Goal: Task Accomplishment & Management: Complete application form

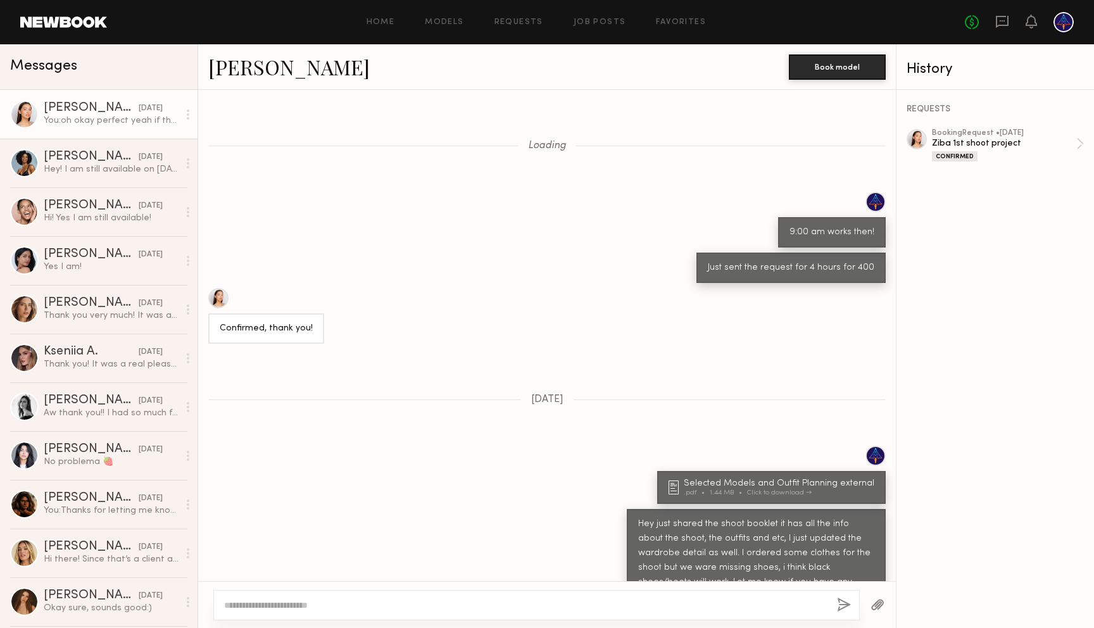
scroll to position [403, 0]
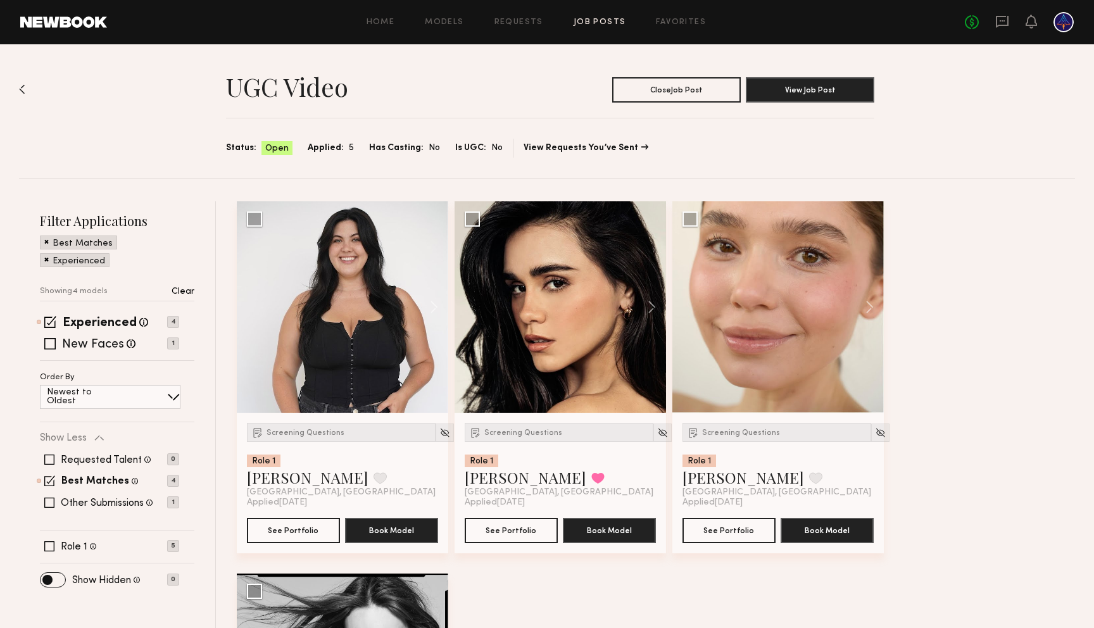
scroll to position [112, 0]
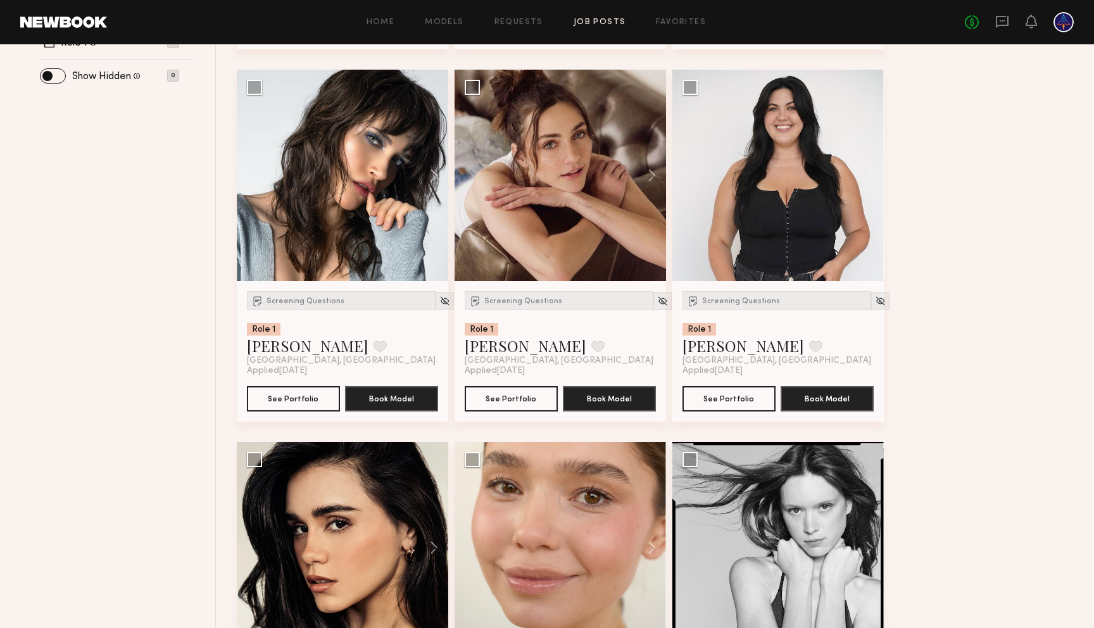
scroll to position [323, 0]
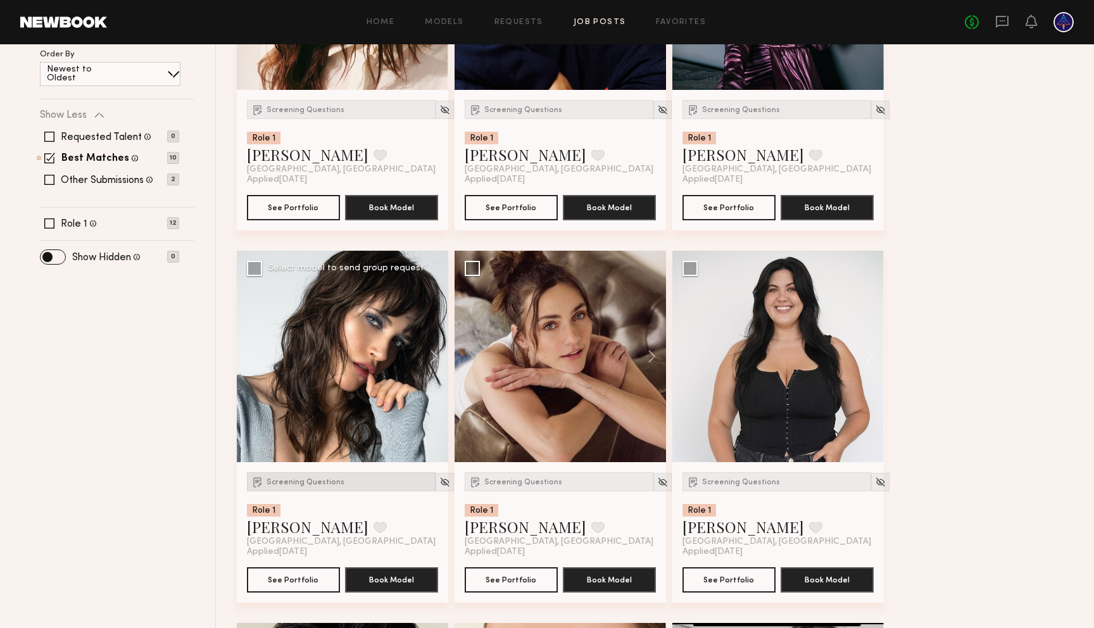
click at [329, 489] on div "Screening Questions" at bounding box center [341, 481] width 189 height 19
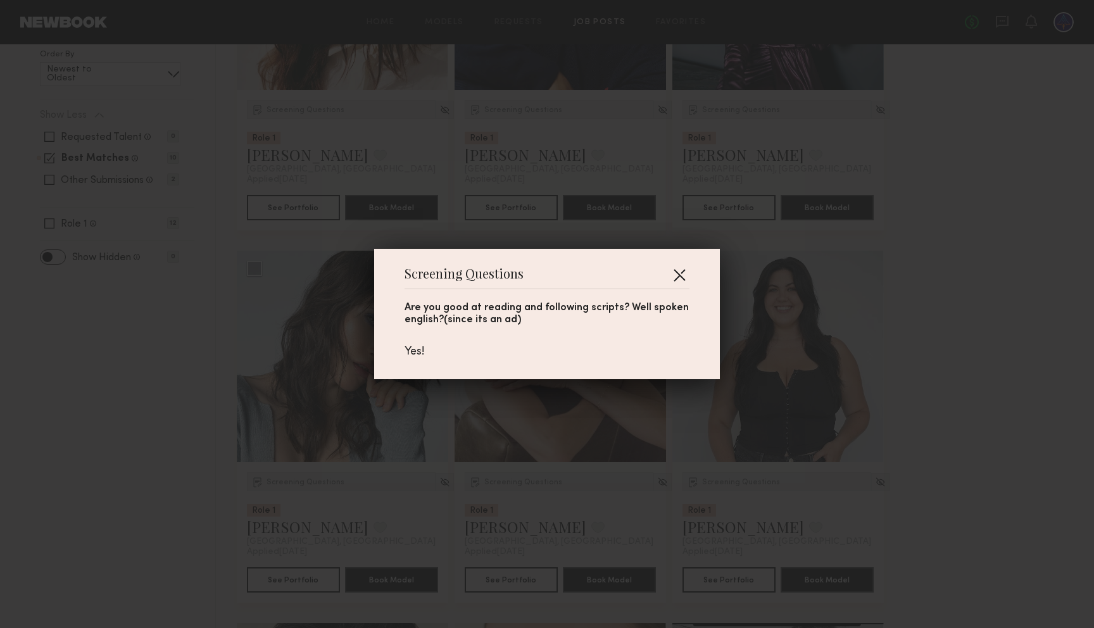
click at [684, 278] on button "button" at bounding box center [679, 275] width 20 height 20
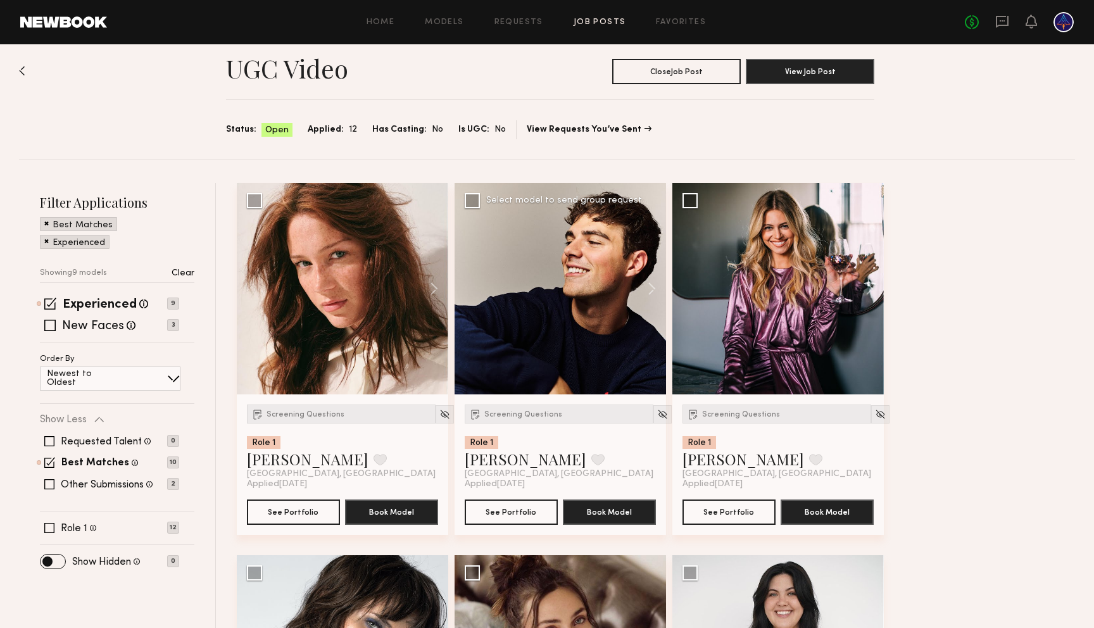
scroll to position [0, 0]
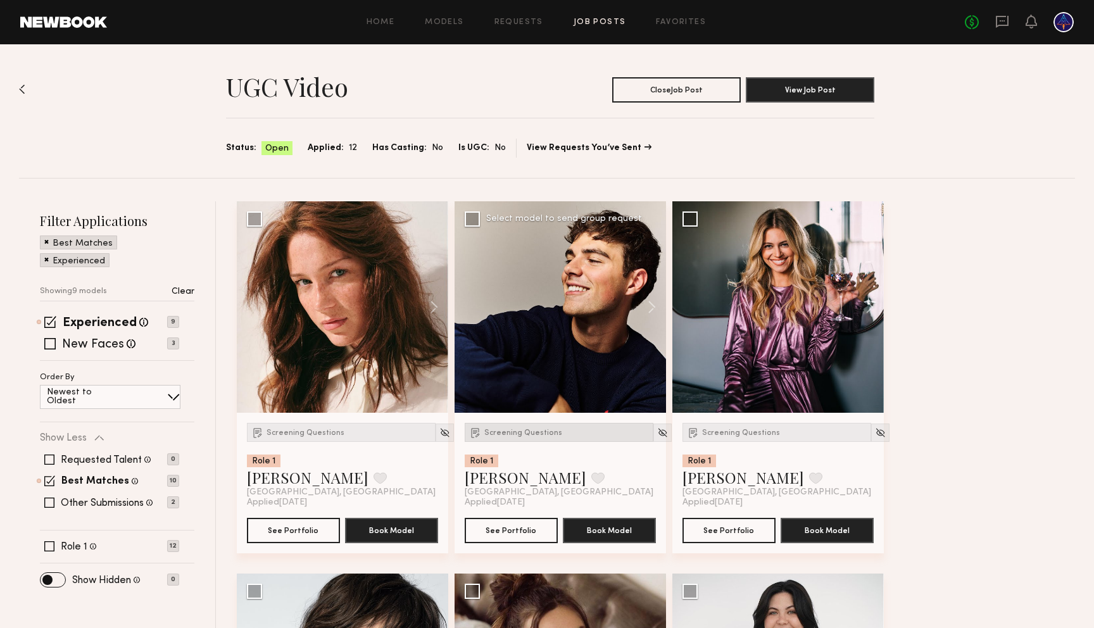
click at [533, 432] on span "Screening Questions" at bounding box center [523, 433] width 78 height 8
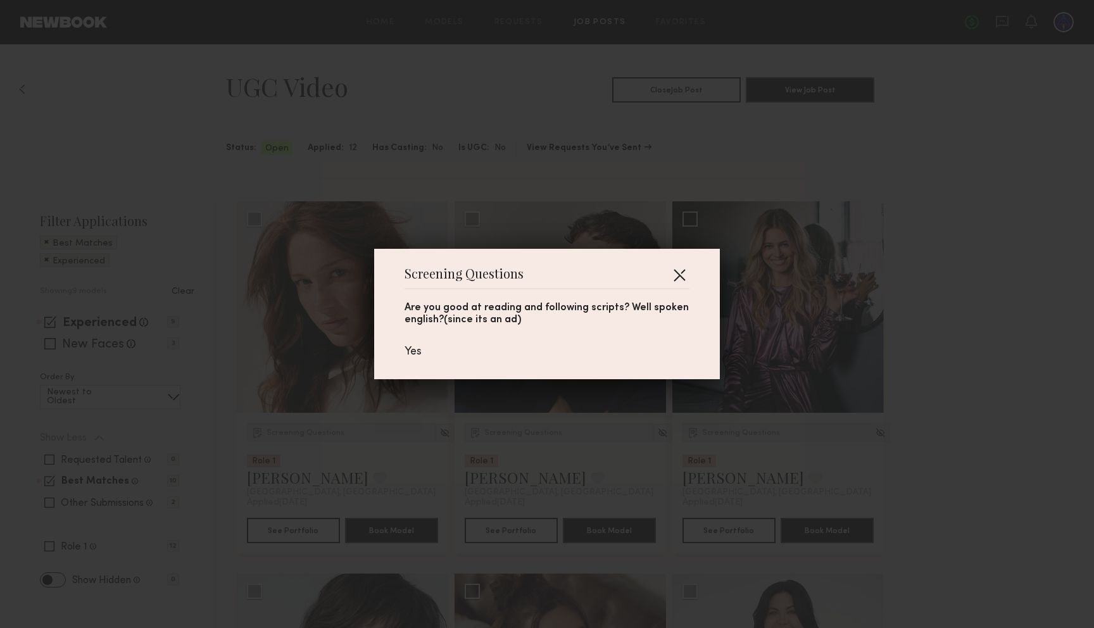
click at [687, 273] on button "button" at bounding box center [679, 275] width 20 height 20
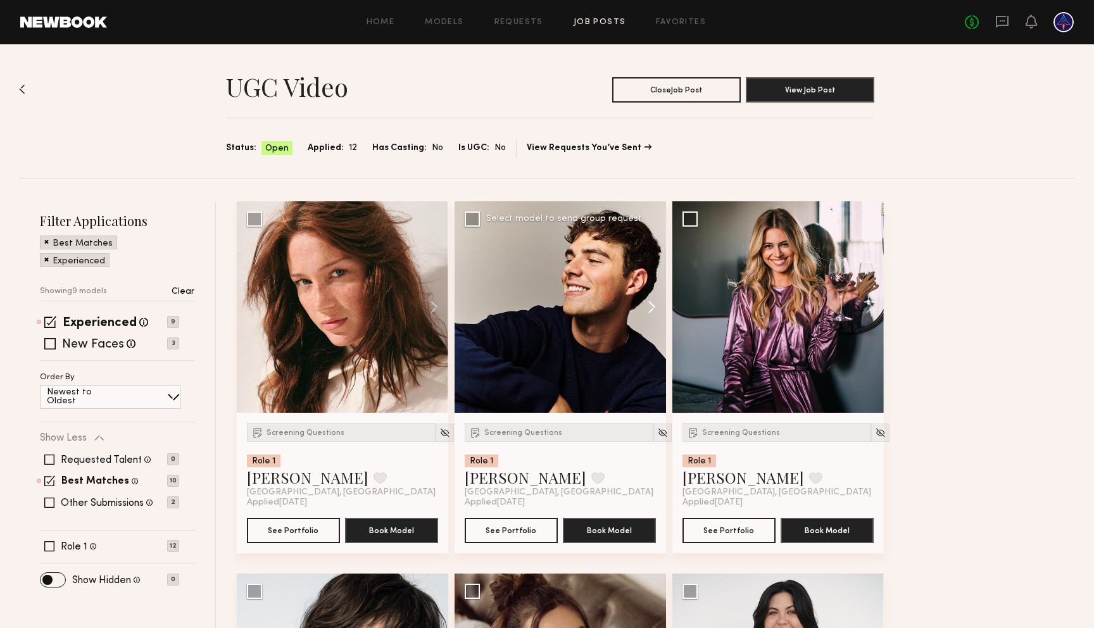
scroll to position [1, 0]
click at [562, 311] on div at bounding box center [559, 306] width 211 height 211
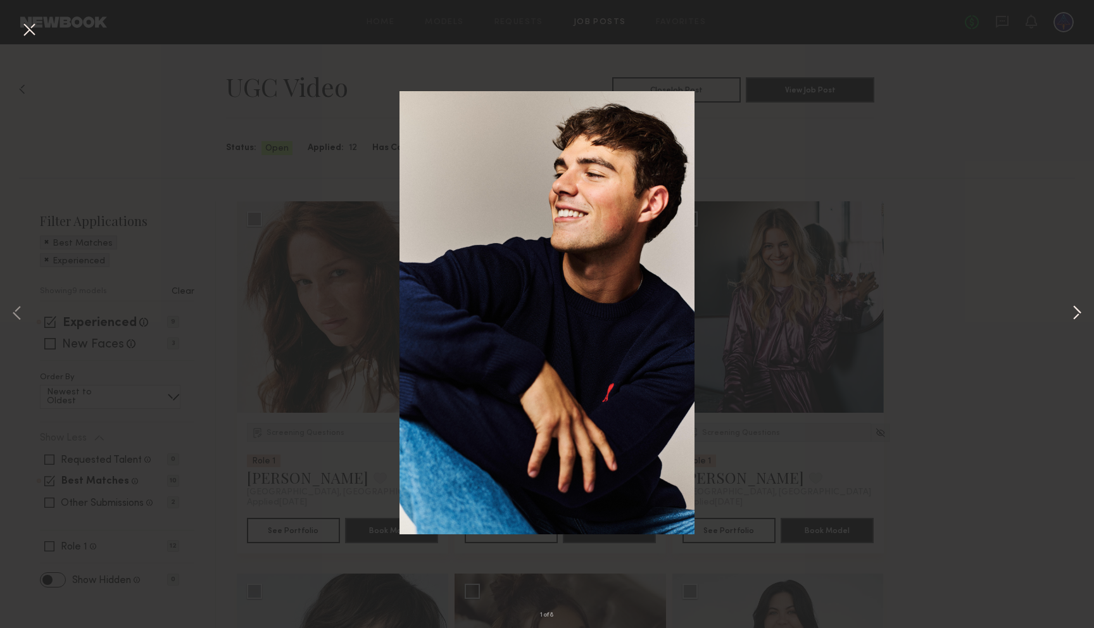
click at [1071, 308] on button at bounding box center [1076, 314] width 15 height 503
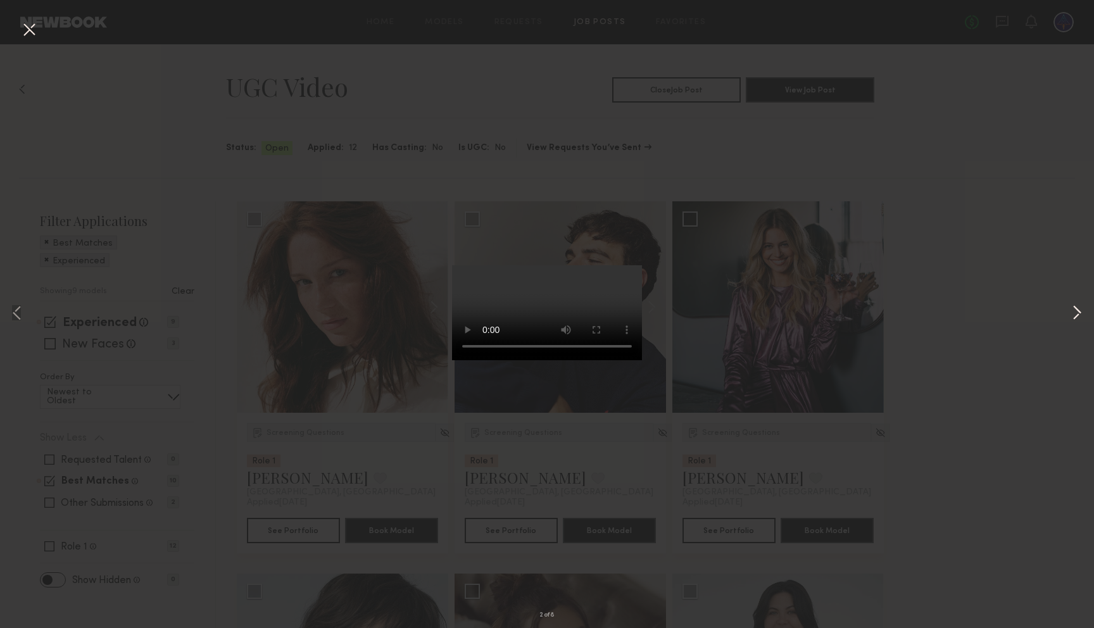
click at [1077, 310] on button at bounding box center [1076, 314] width 15 height 503
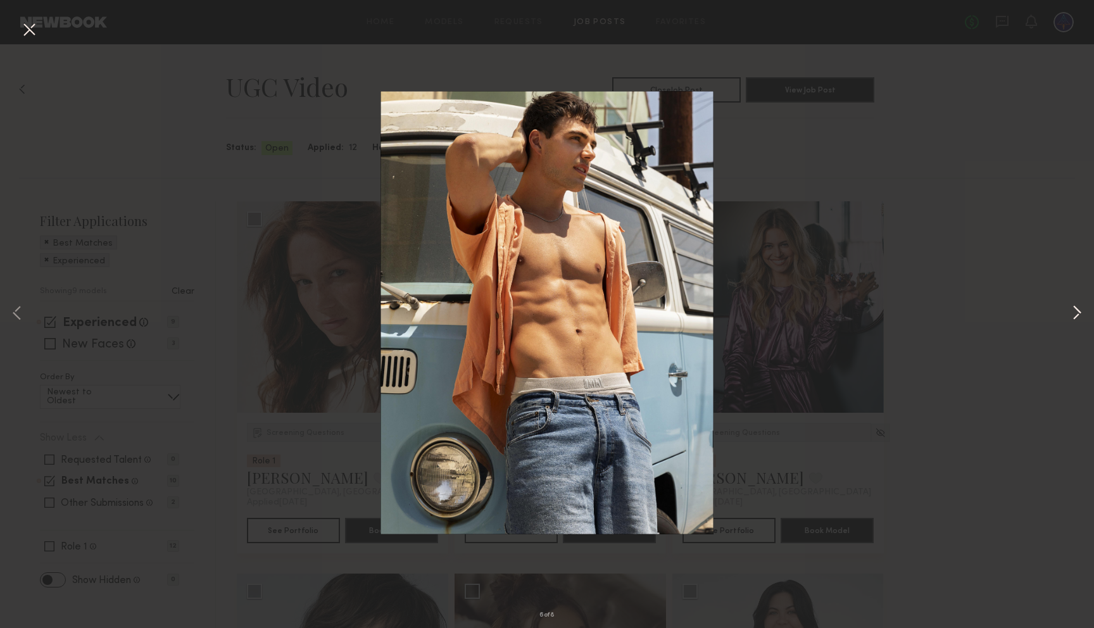
click at [1077, 310] on button at bounding box center [1076, 314] width 15 height 503
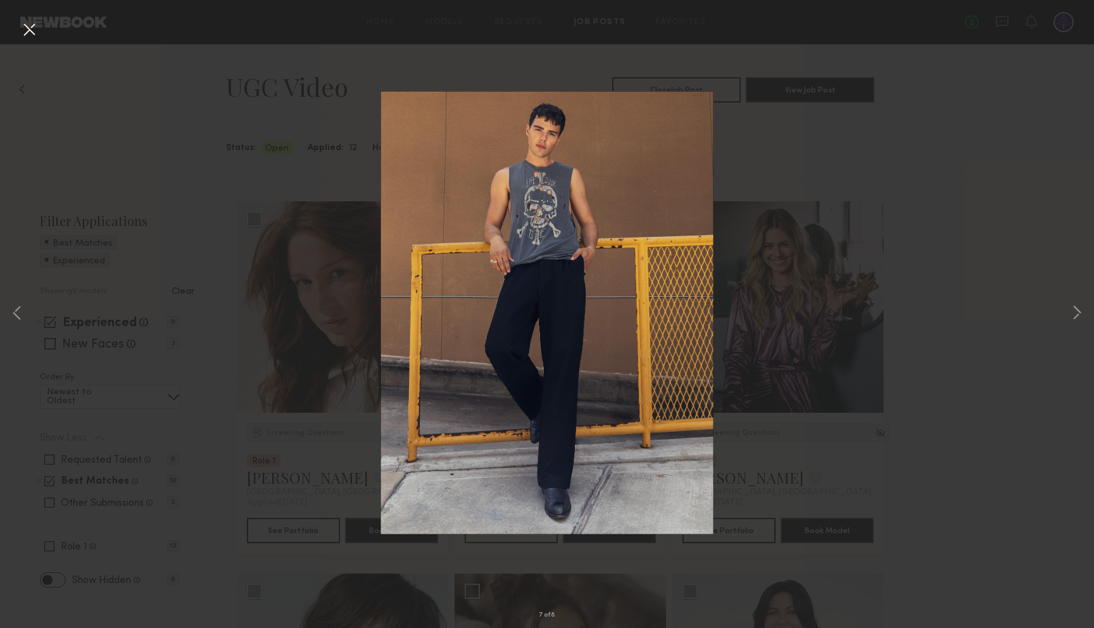
click at [1017, 314] on div "7 of 8" at bounding box center [547, 314] width 1094 height 628
click at [26, 30] on button at bounding box center [29, 30] width 20 height 23
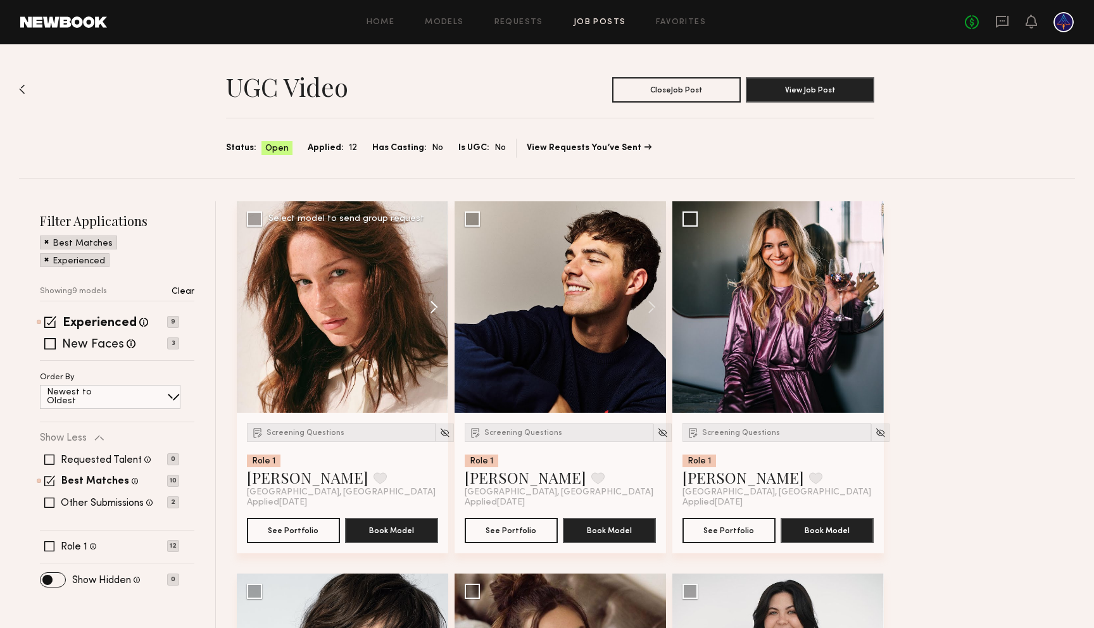
click at [432, 310] on button at bounding box center [428, 306] width 41 height 211
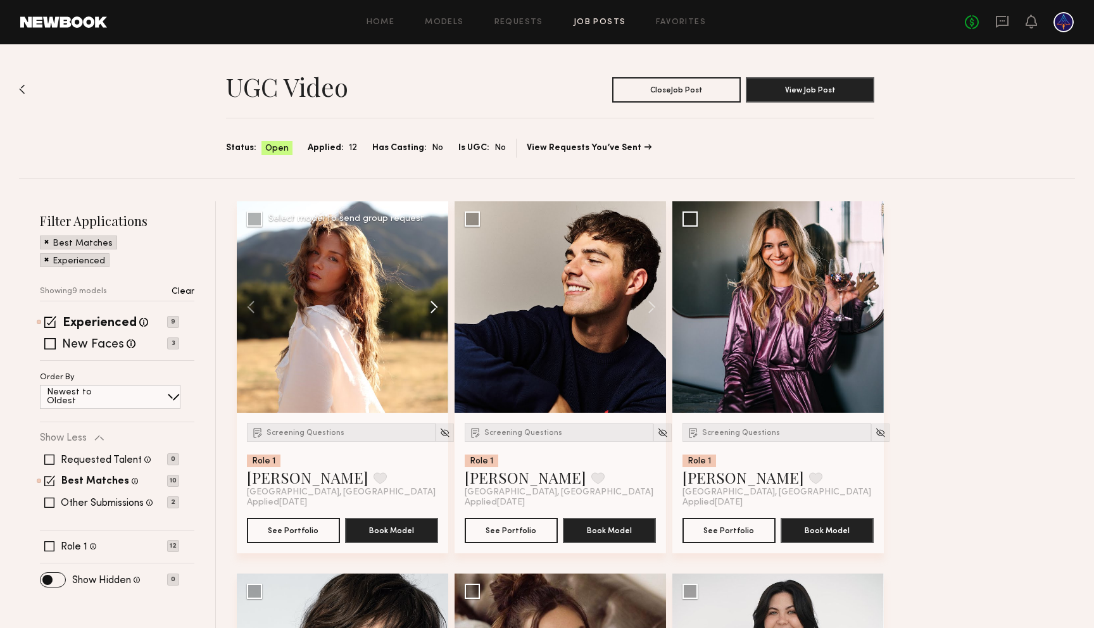
click at [432, 310] on button at bounding box center [428, 306] width 41 height 211
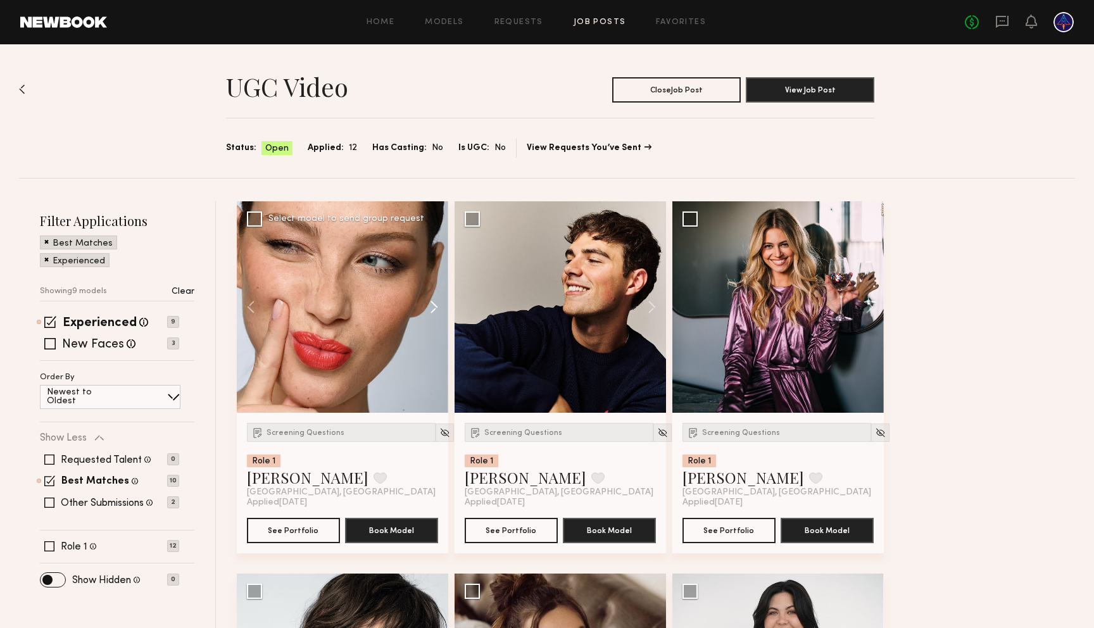
click at [432, 310] on button at bounding box center [428, 306] width 41 height 211
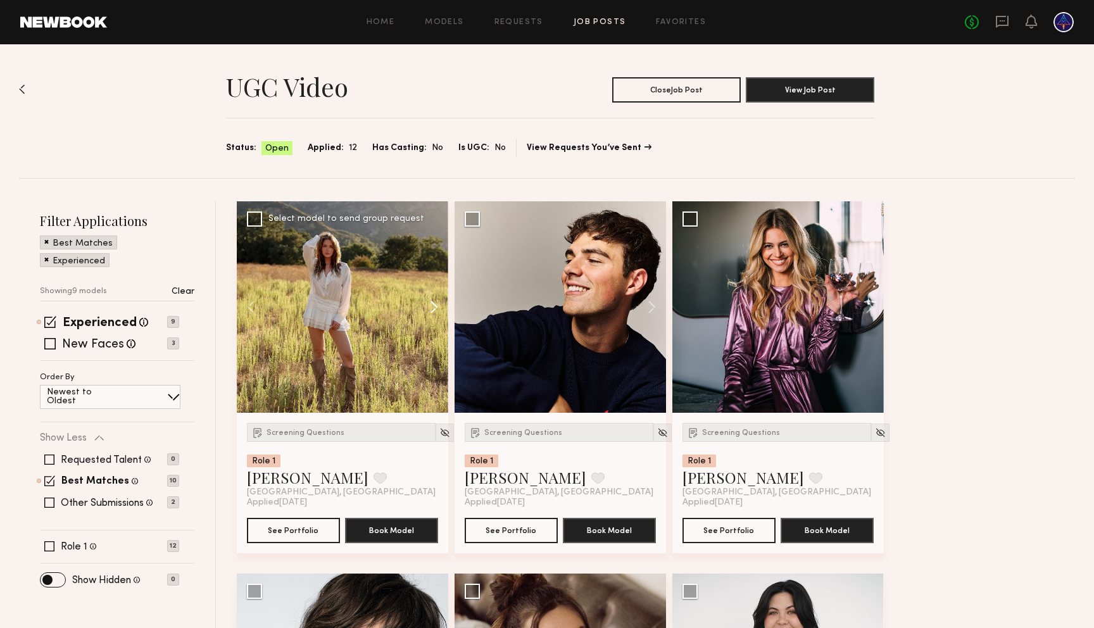
click at [432, 310] on button at bounding box center [428, 306] width 41 height 211
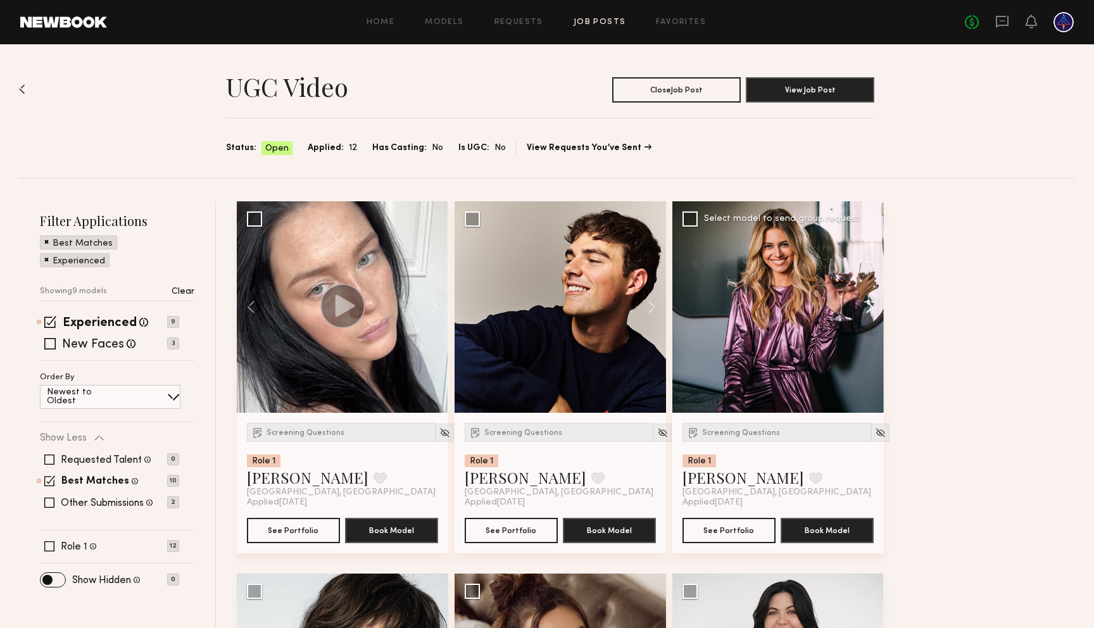
click at [867, 308] on button at bounding box center [863, 306] width 41 height 211
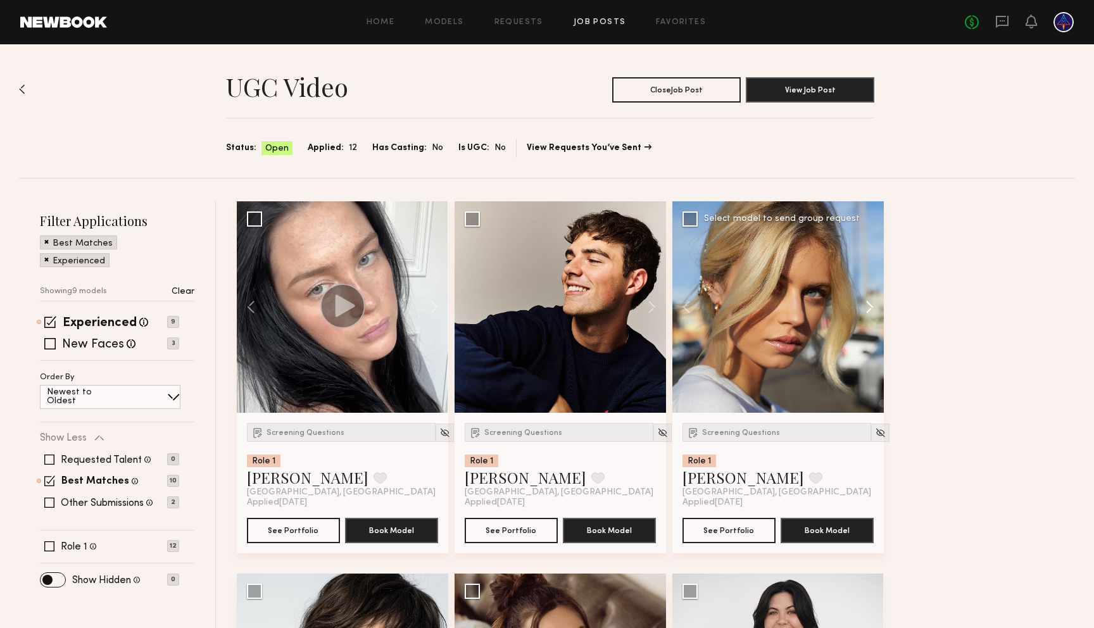
click at [867, 308] on button at bounding box center [863, 306] width 41 height 211
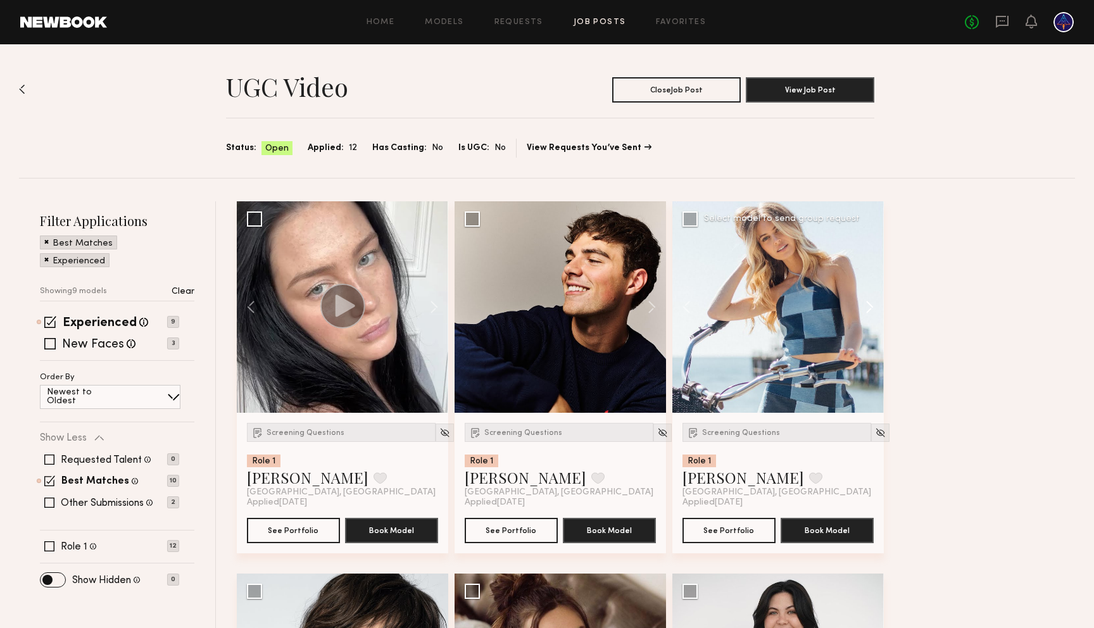
click at [867, 308] on button at bounding box center [863, 306] width 41 height 211
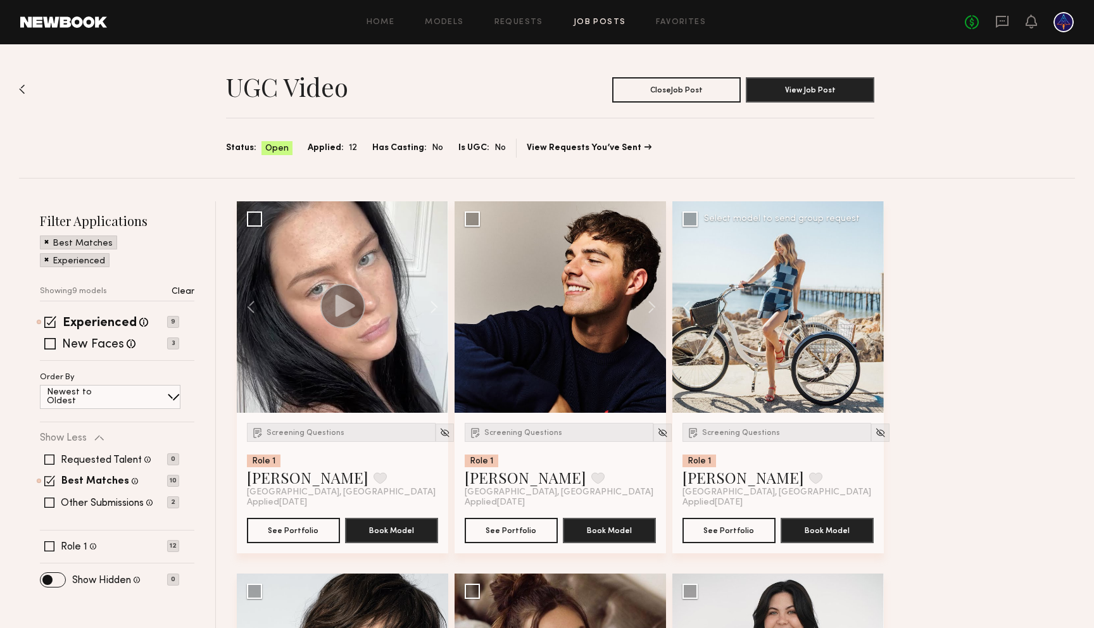
click at [793, 325] on div at bounding box center [777, 306] width 211 height 211
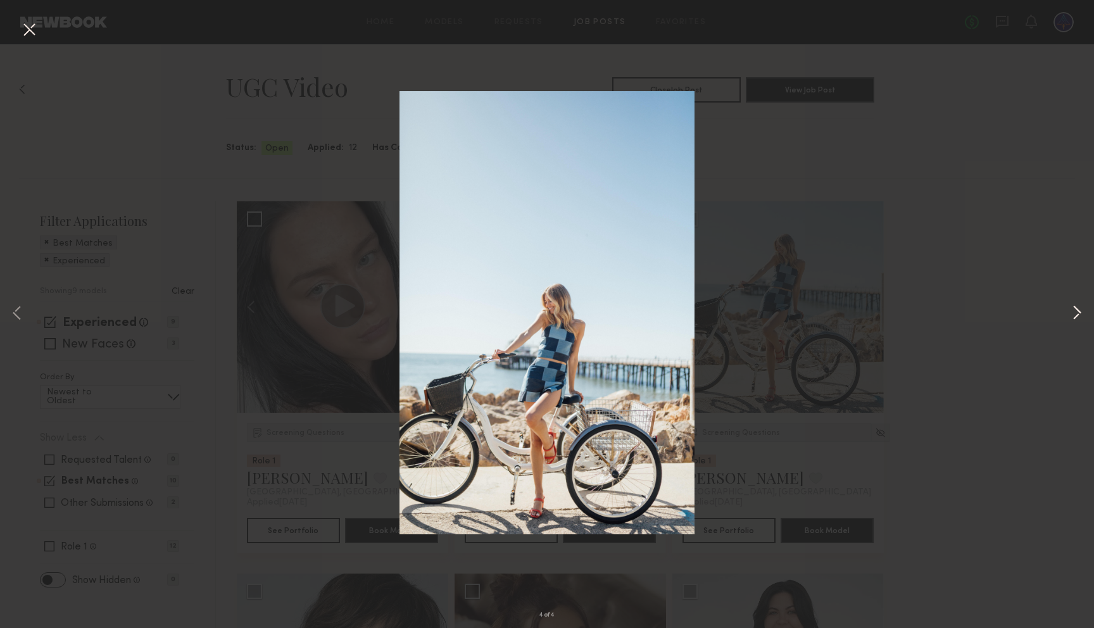
click at [1074, 311] on button at bounding box center [1076, 314] width 15 height 503
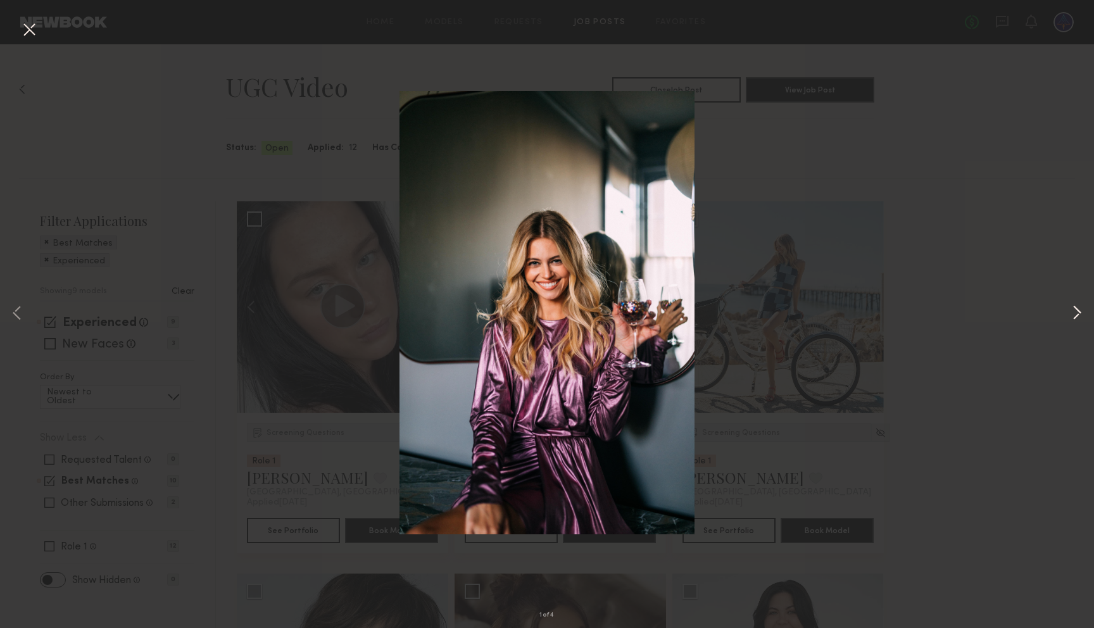
click at [1070, 308] on button at bounding box center [1076, 314] width 15 height 503
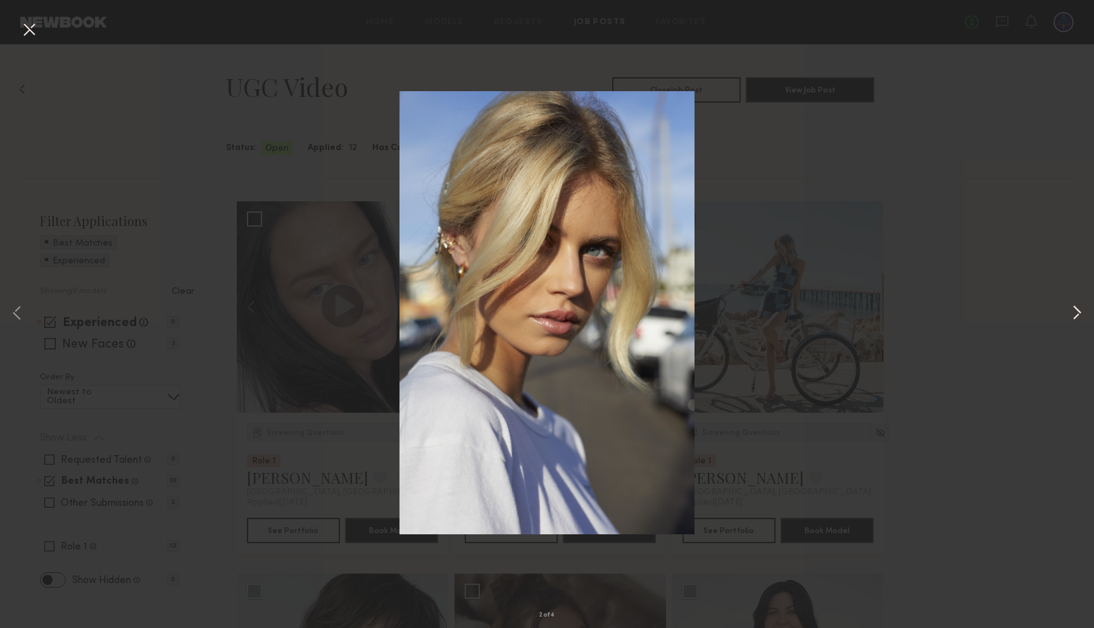
click at [1071, 308] on button at bounding box center [1076, 314] width 15 height 503
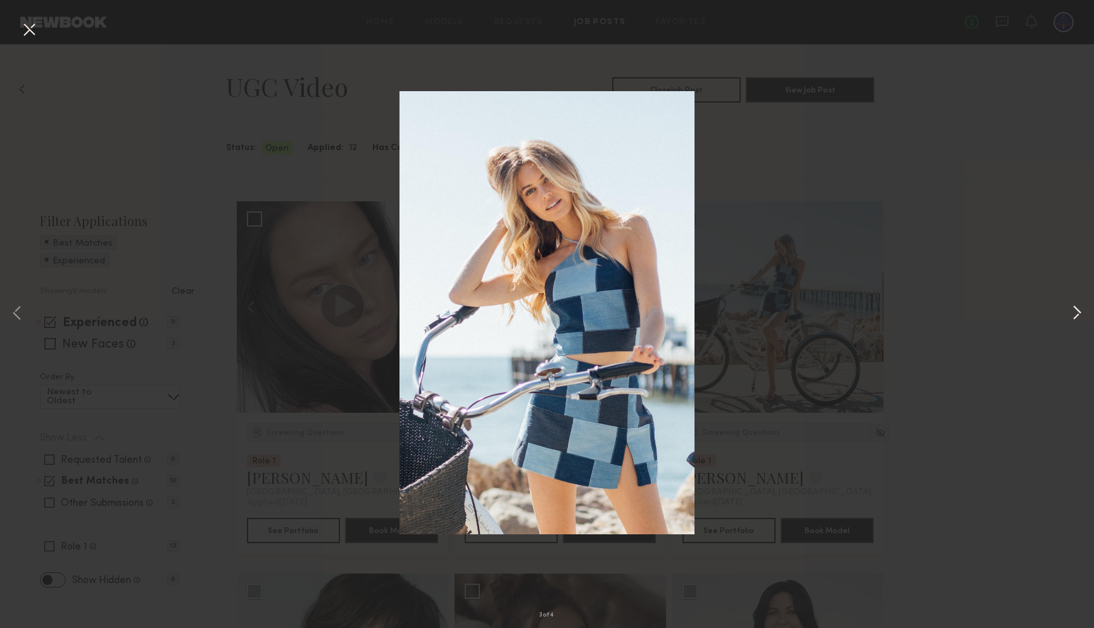
click at [1071, 308] on button at bounding box center [1076, 314] width 15 height 503
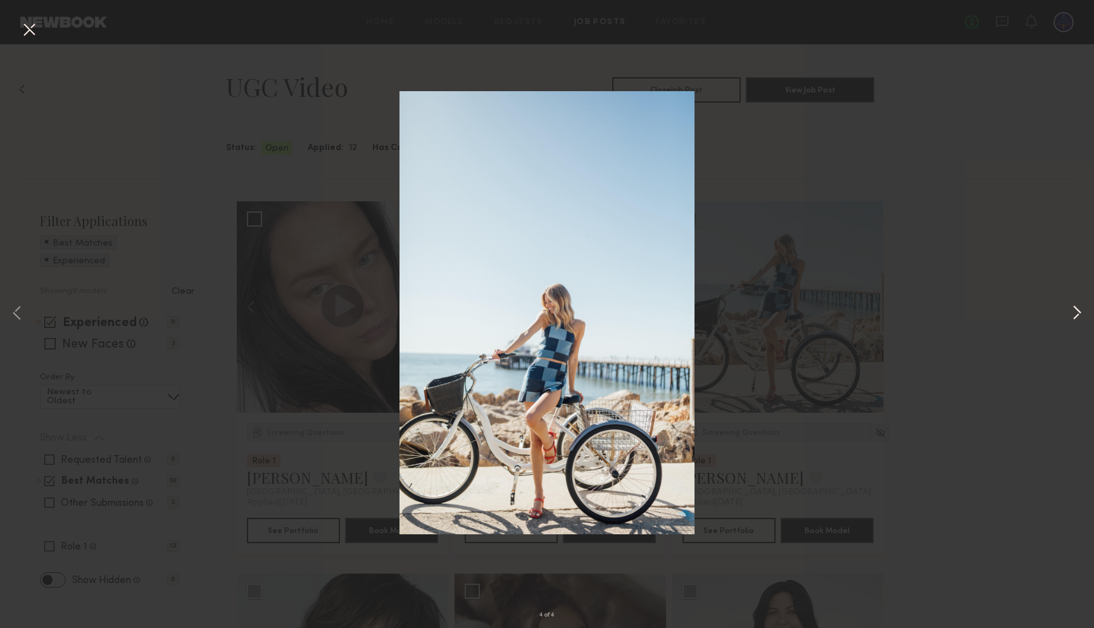
click at [1071, 308] on button at bounding box center [1076, 314] width 15 height 503
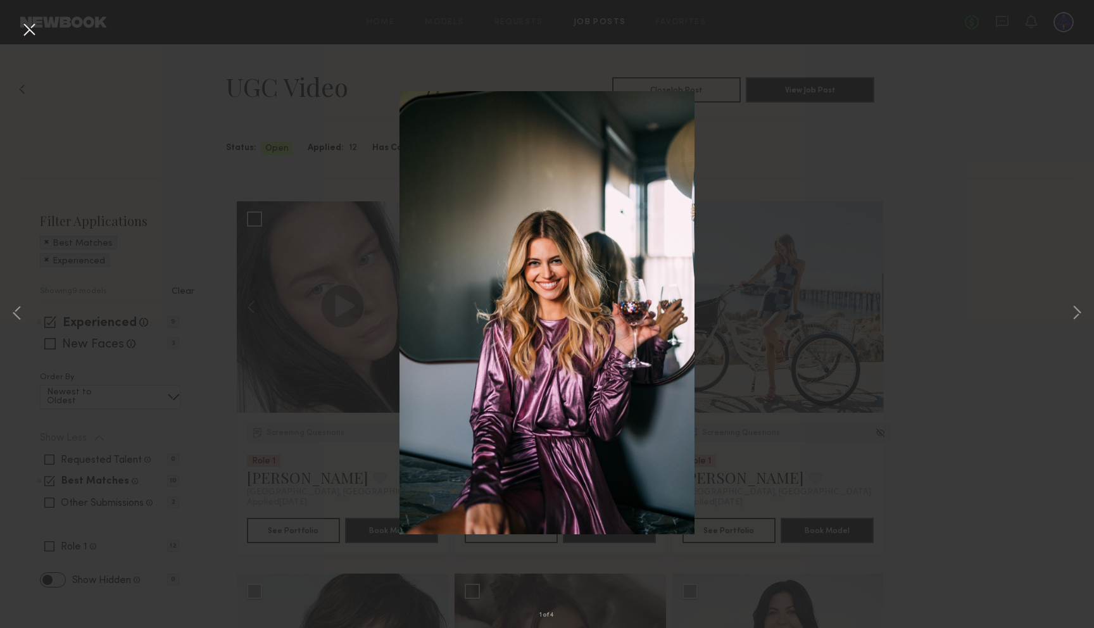
click at [21, 35] on button at bounding box center [29, 30] width 20 height 23
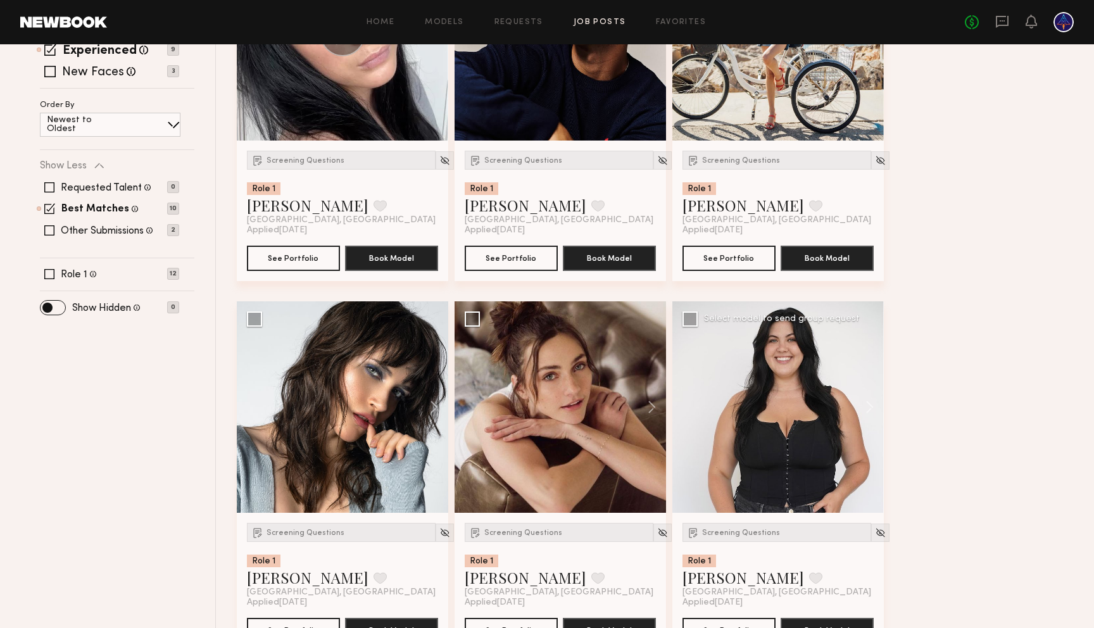
scroll to position [270, 0]
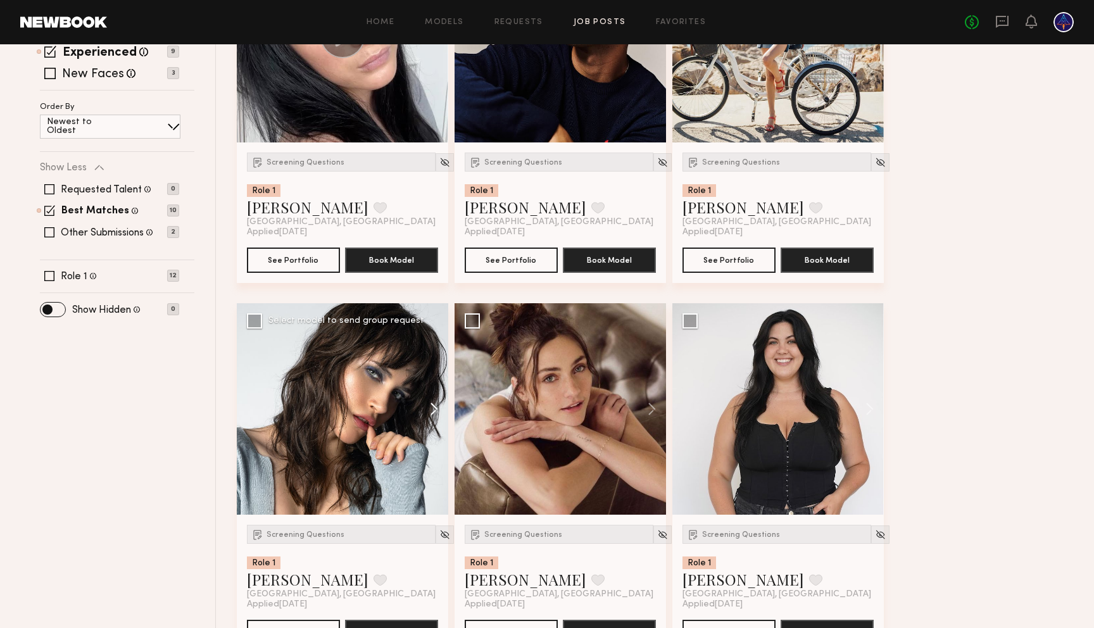
click at [435, 416] on button at bounding box center [428, 408] width 41 height 211
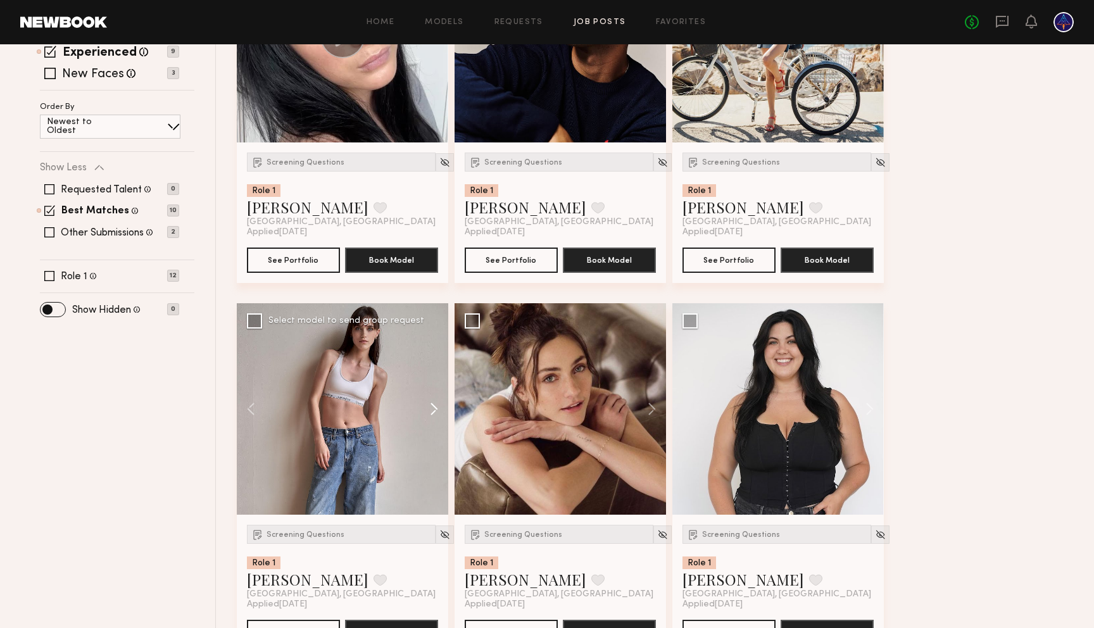
click at [435, 416] on button at bounding box center [428, 408] width 41 height 211
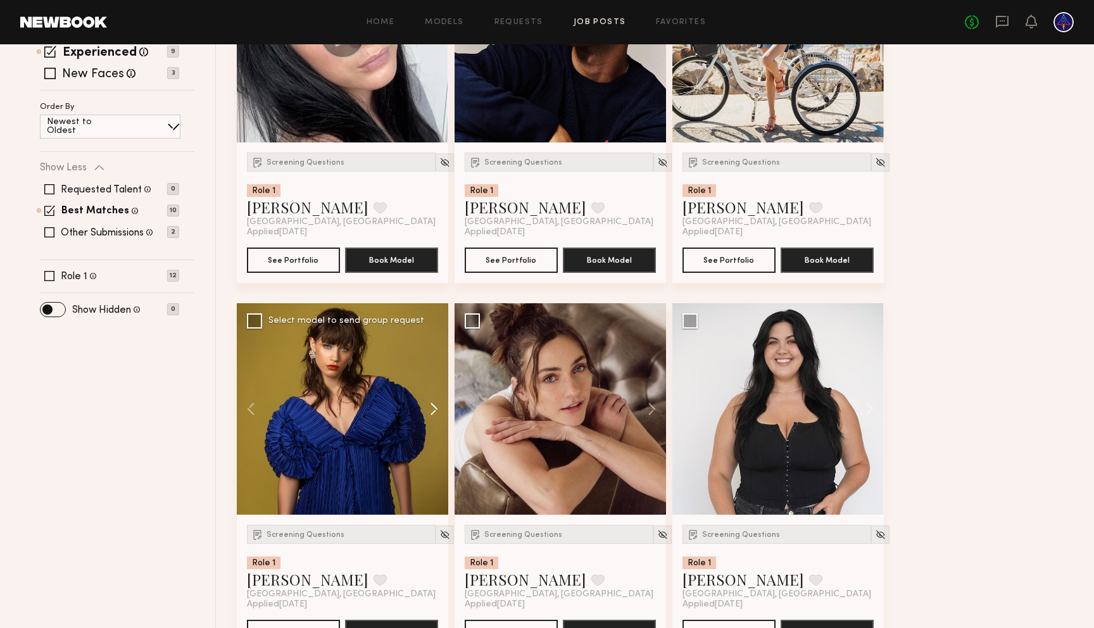
click at [435, 416] on button at bounding box center [428, 408] width 41 height 211
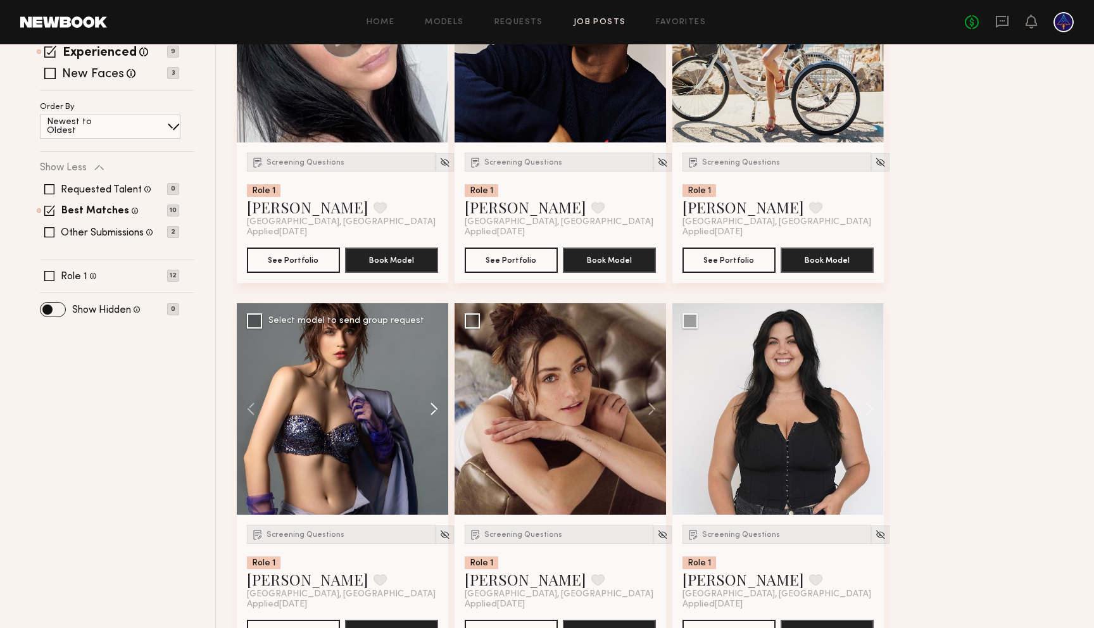
click at [435, 416] on button at bounding box center [428, 408] width 41 height 211
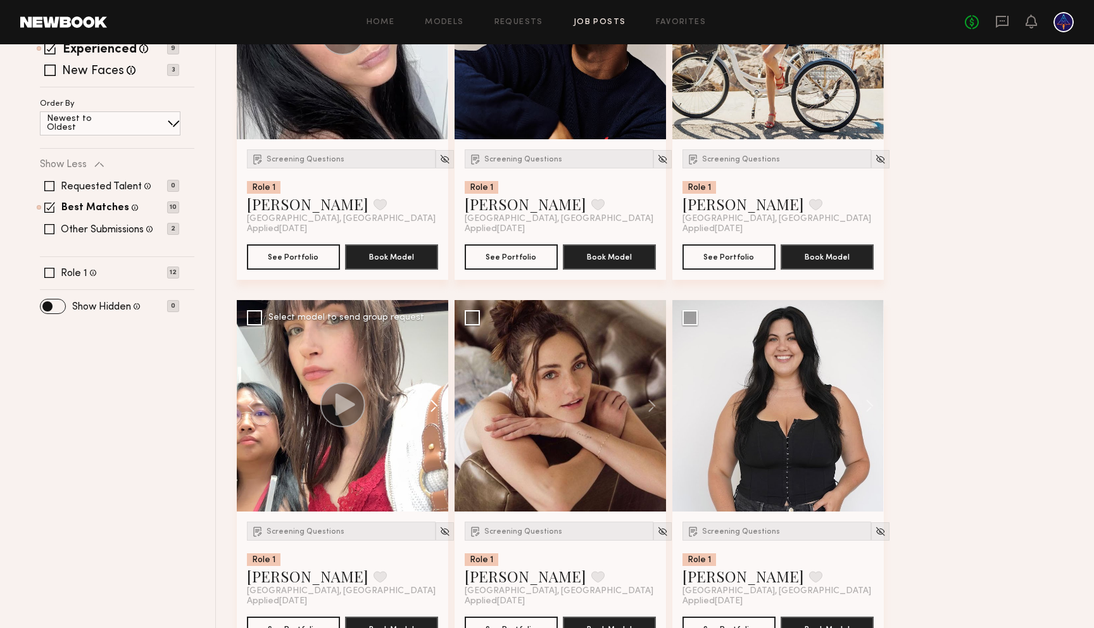
click at [435, 416] on button at bounding box center [428, 405] width 41 height 211
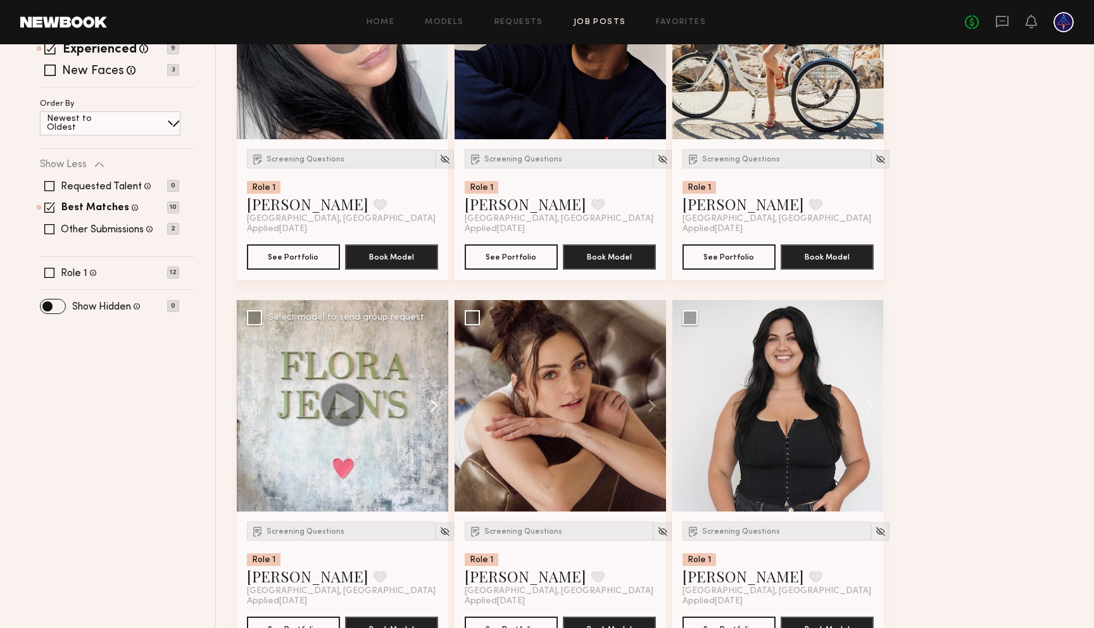
click at [435, 416] on button at bounding box center [428, 405] width 41 height 211
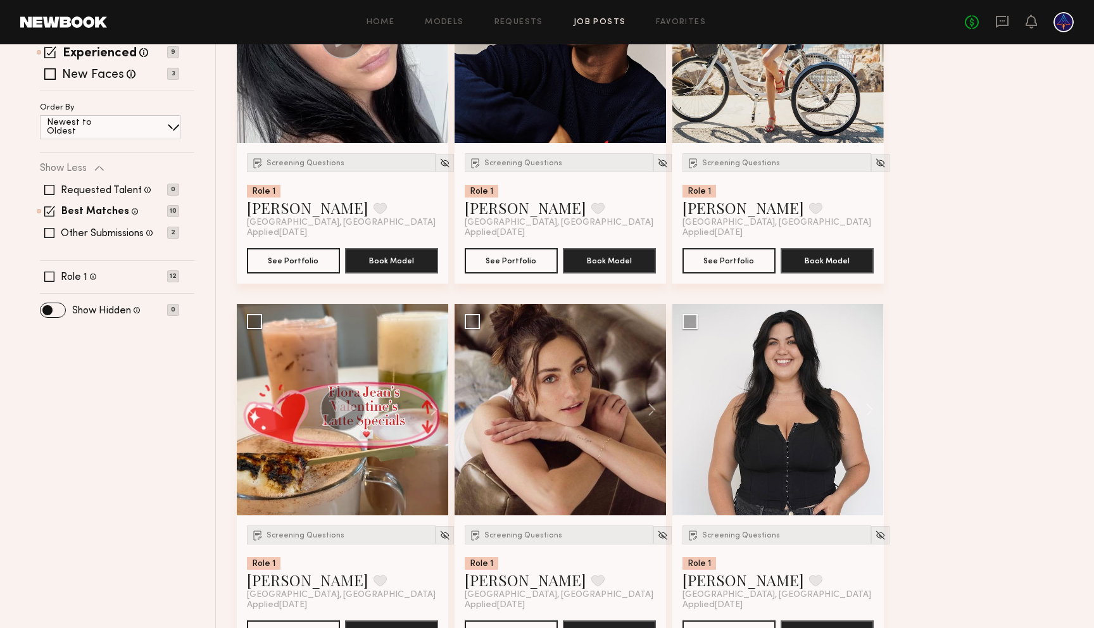
scroll to position [0, 0]
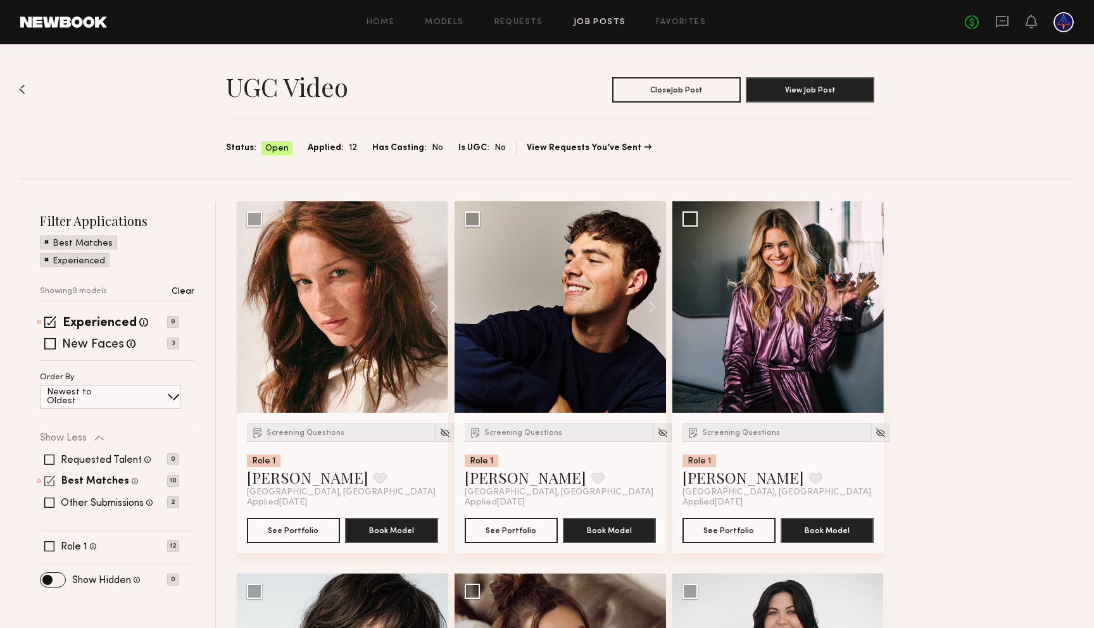
click at [47, 484] on span at bounding box center [49, 480] width 11 height 11
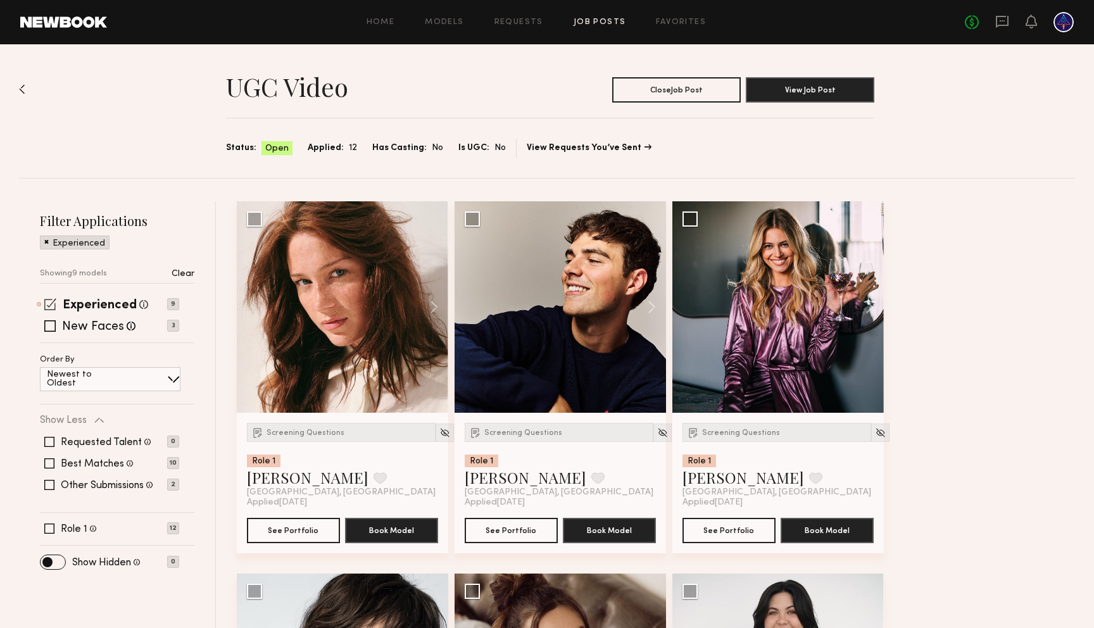
click at [58, 304] on div "Experienced Talent we've deemed to have ample paid, professional modeling exper…" at bounding box center [109, 304] width 139 height 10
click at [53, 304] on span at bounding box center [50, 304] width 12 height 12
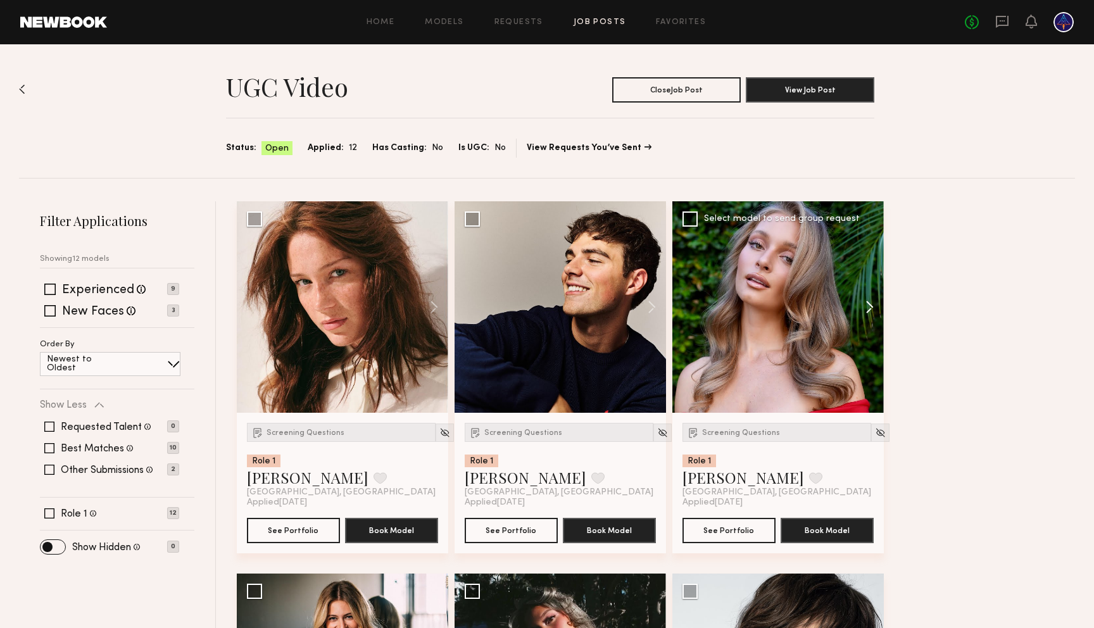
click at [875, 306] on button at bounding box center [863, 306] width 41 height 211
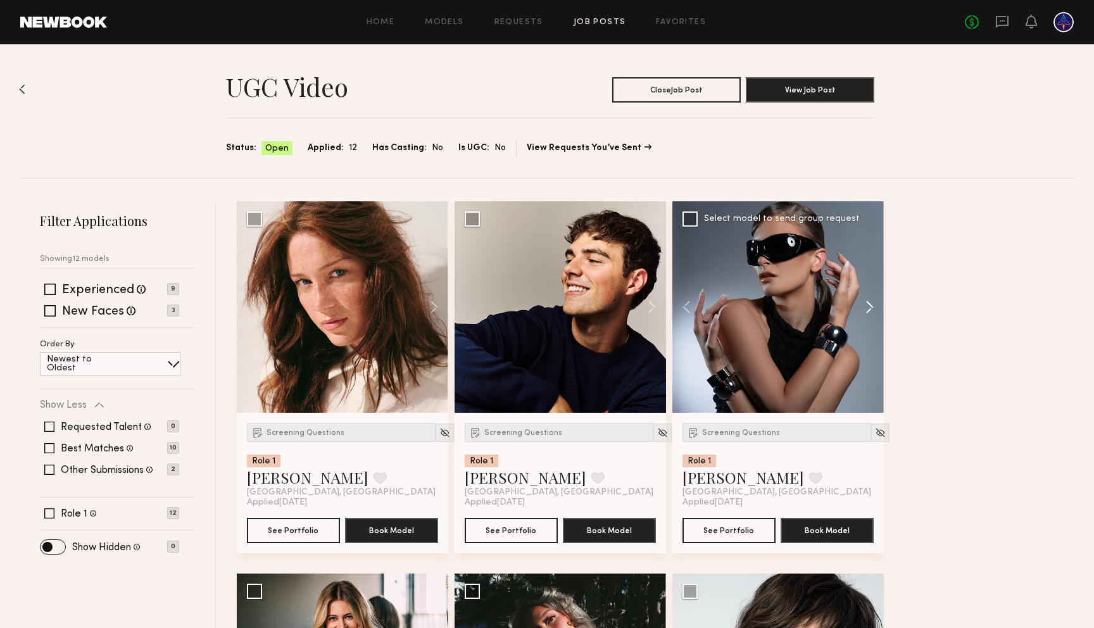
click at [875, 306] on button at bounding box center [863, 306] width 41 height 211
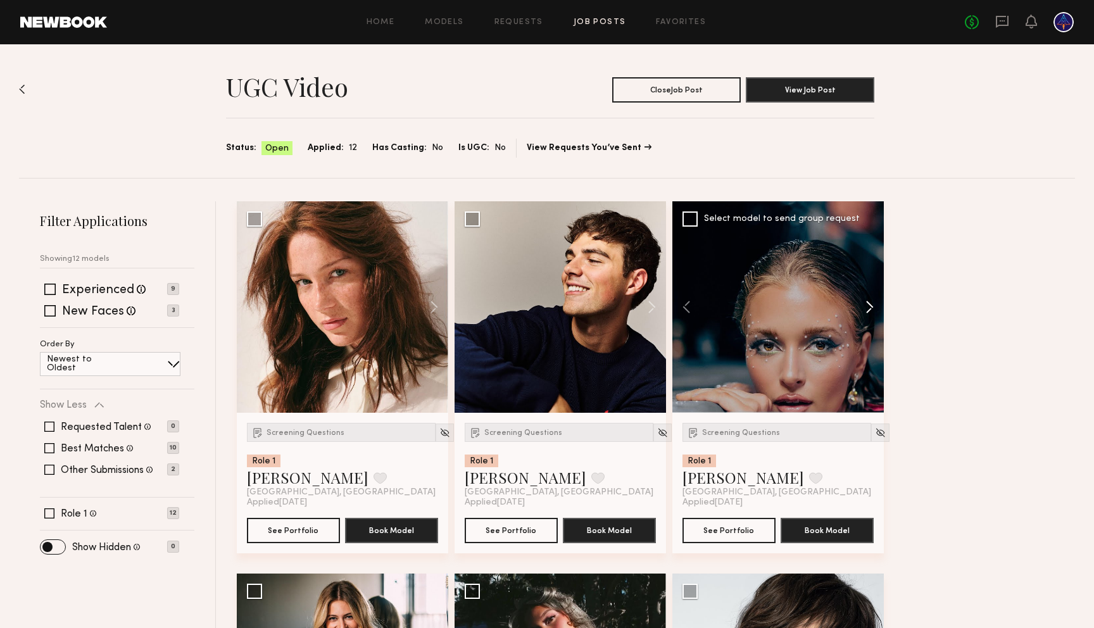
click at [875, 306] on button at bounding box center [863, 306] width 41 height 211
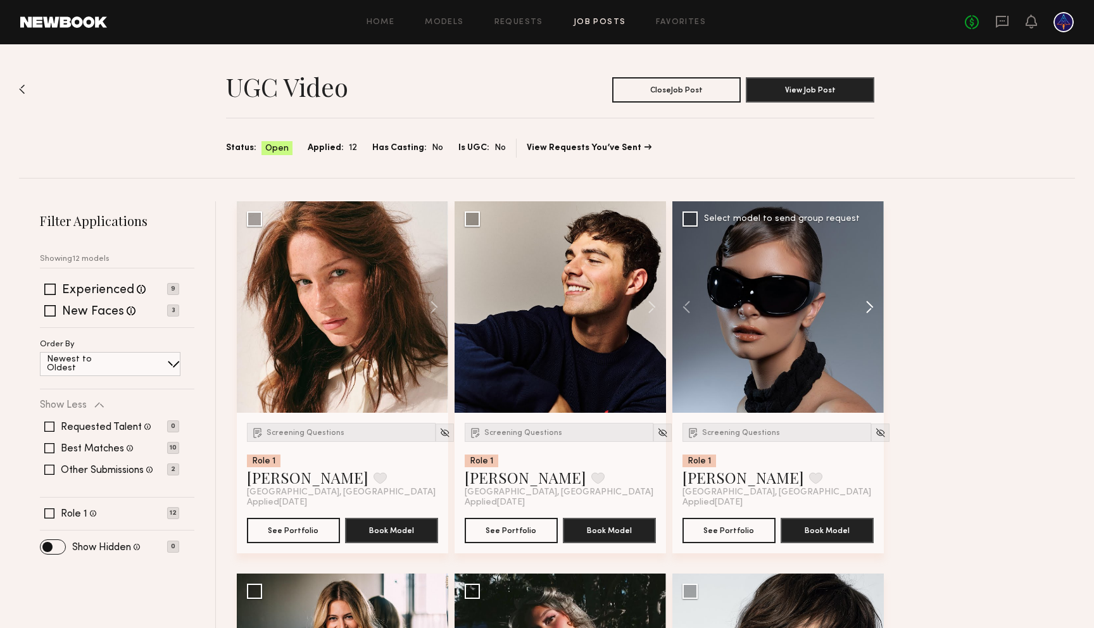
click at [875, 306] on button at bounding box center [863, 306] width 41 height 211
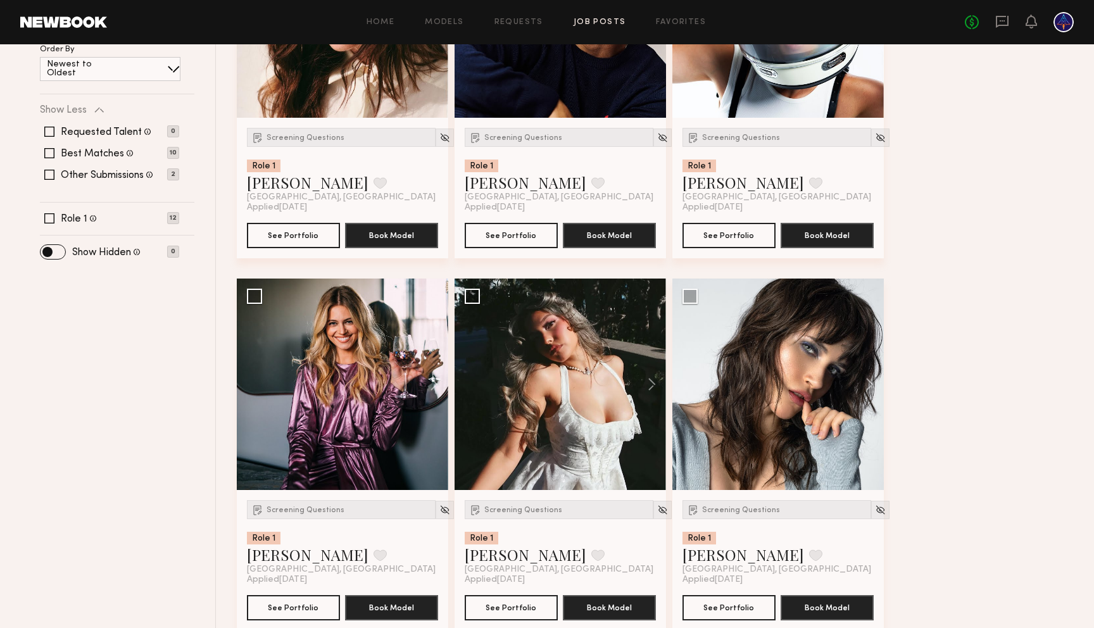
scroll to position [318, 0]
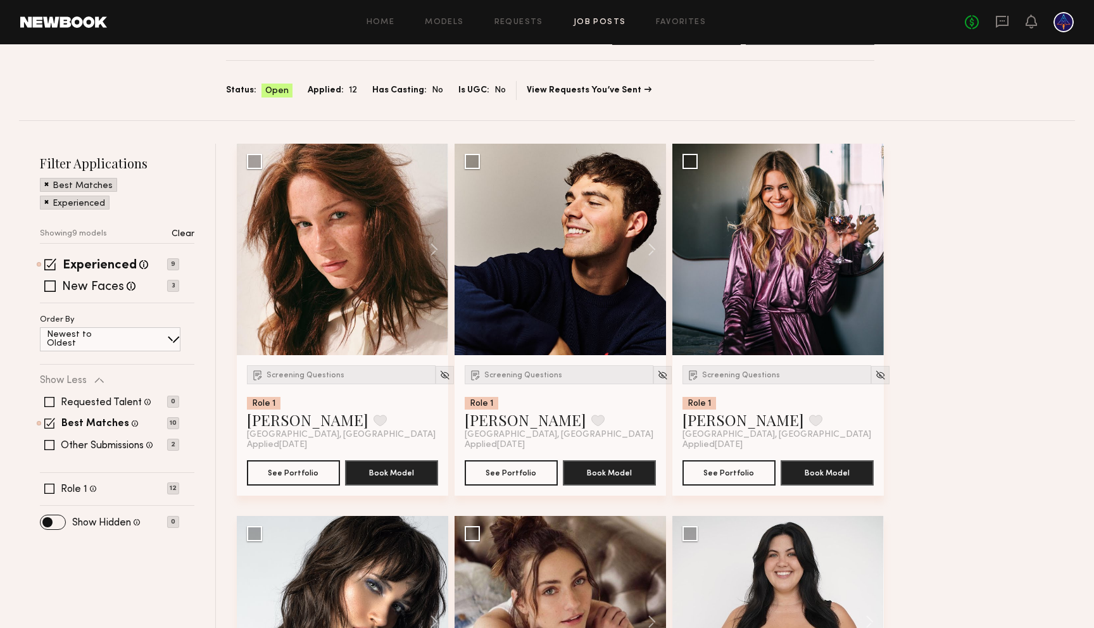
scroll to position [56, 0]
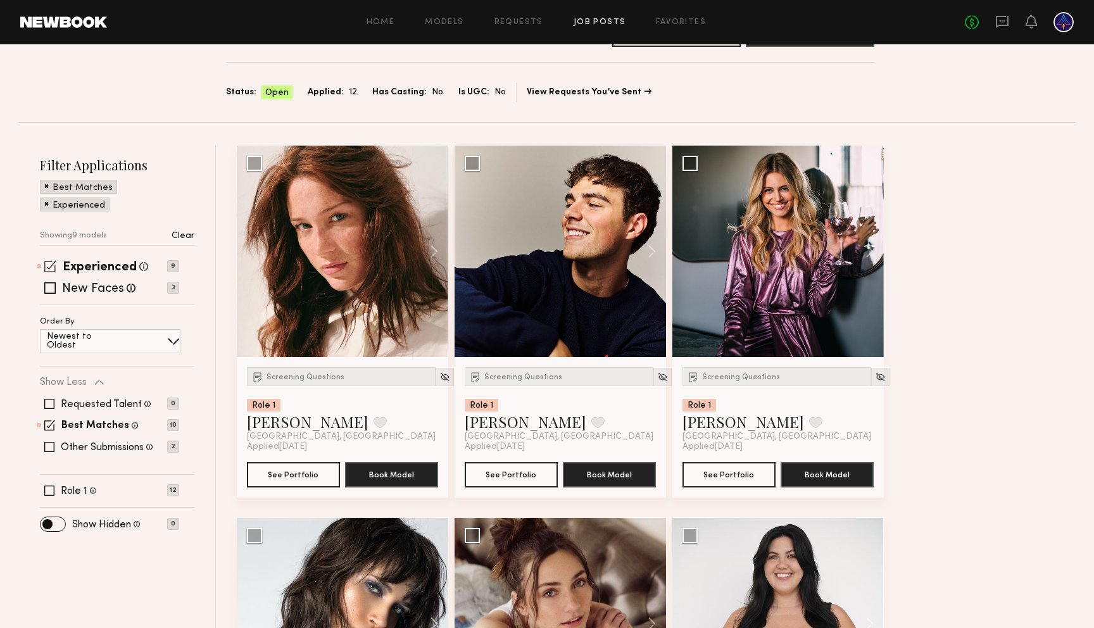
click at [51, 269] on span at bounding box center [50, 266] width 12 height 12
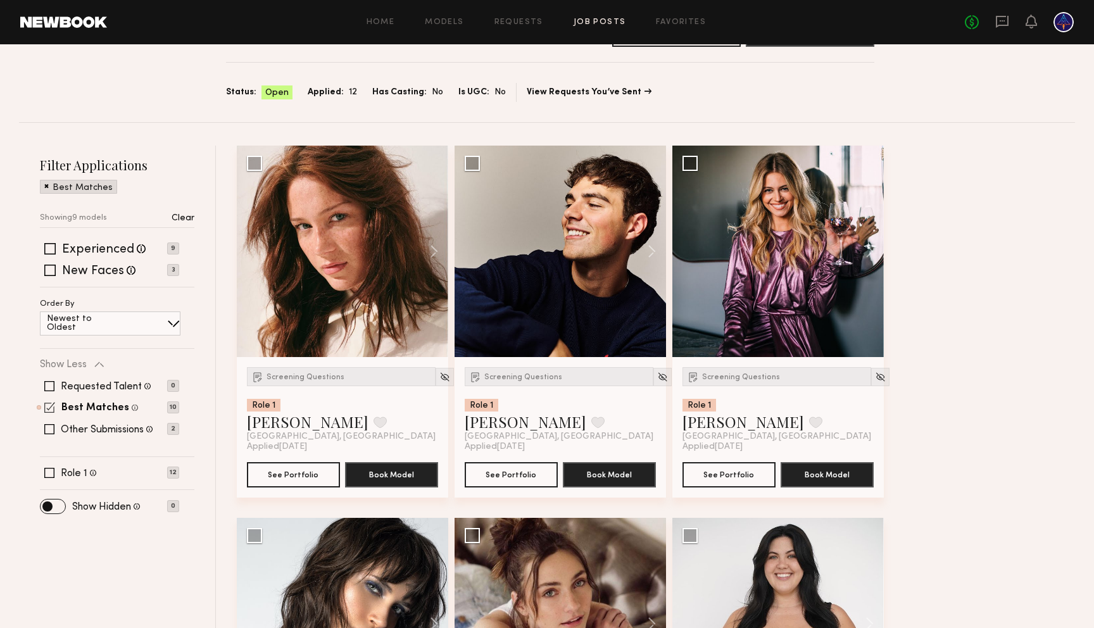
click at [52, 408] on span at bounding box center [49, 407] width 11 height 11
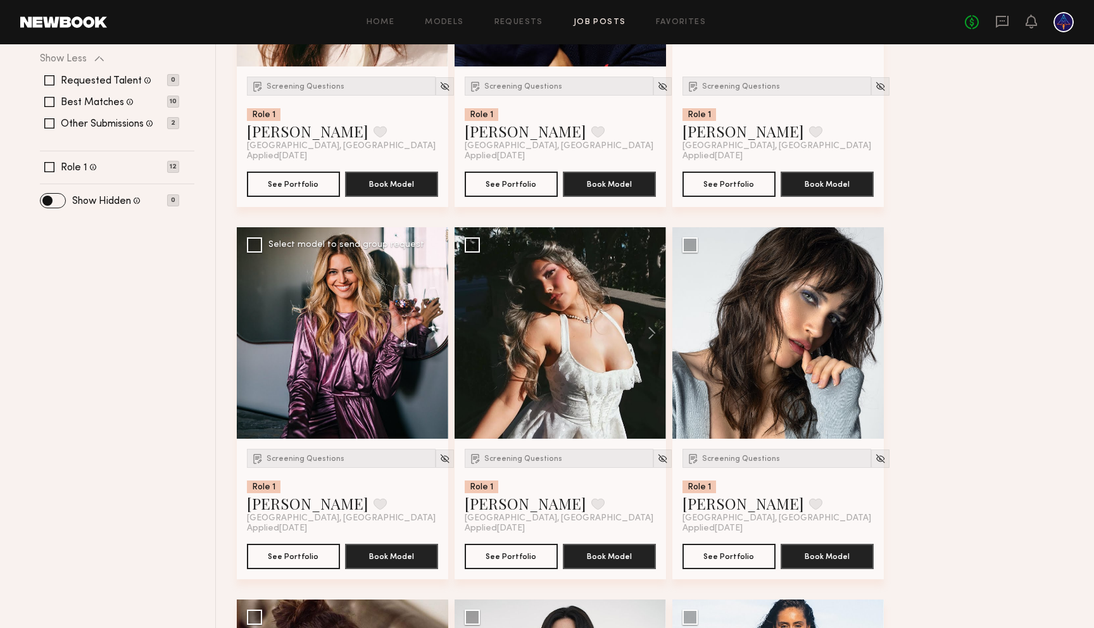
scroll to position [0, 0]
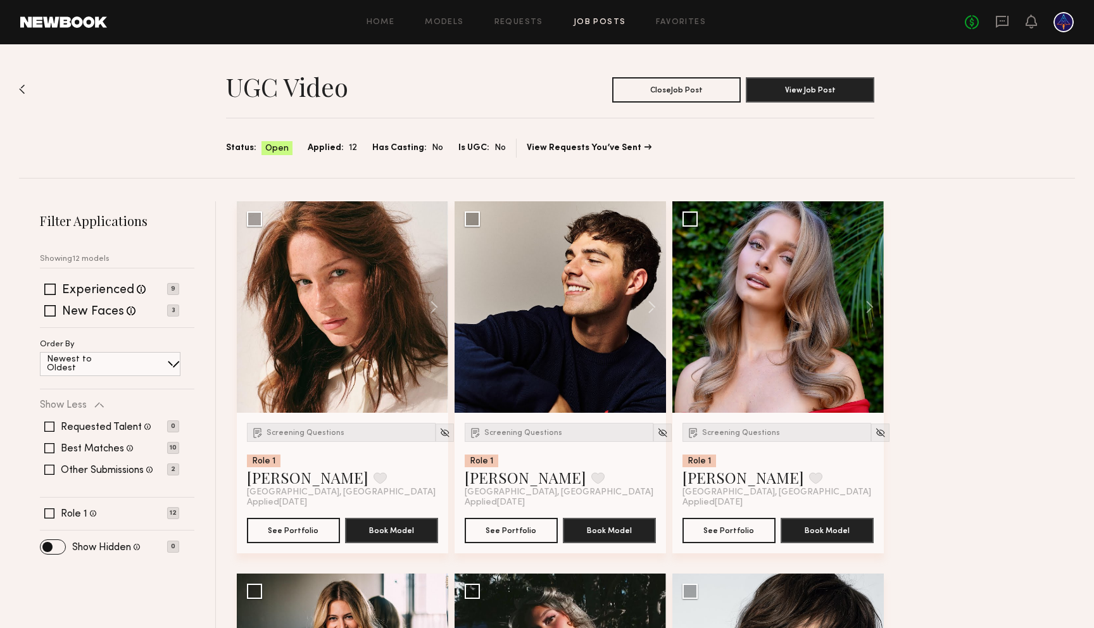
click at [590, 22] on link "Job Posts" at bounding box center [599, 22] width 53 height 8
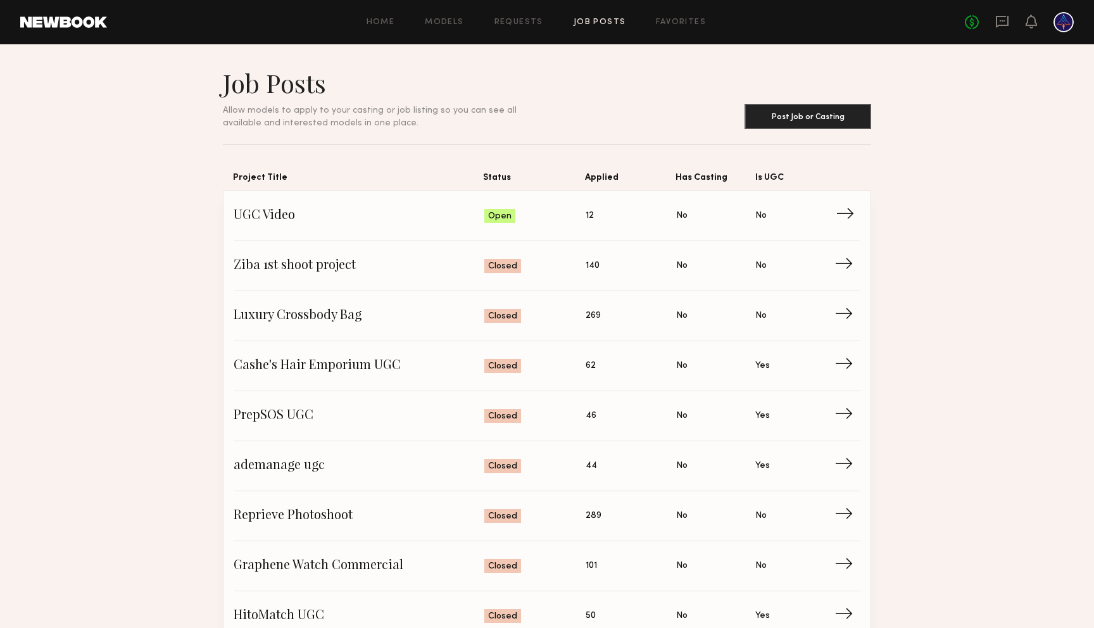
click at [294, 215] on span "UGC Video" at bounding box center [359, 215] width 251 height 19
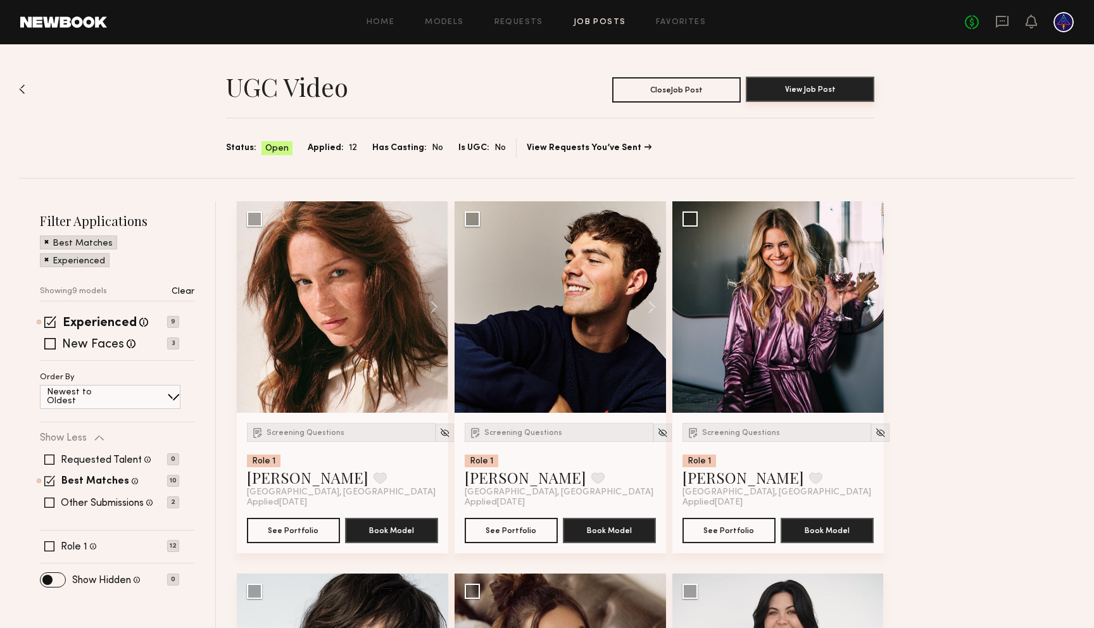
click at [791, 93] on button "View Job Post" at bounding box center [810, 89] width 128 height 25
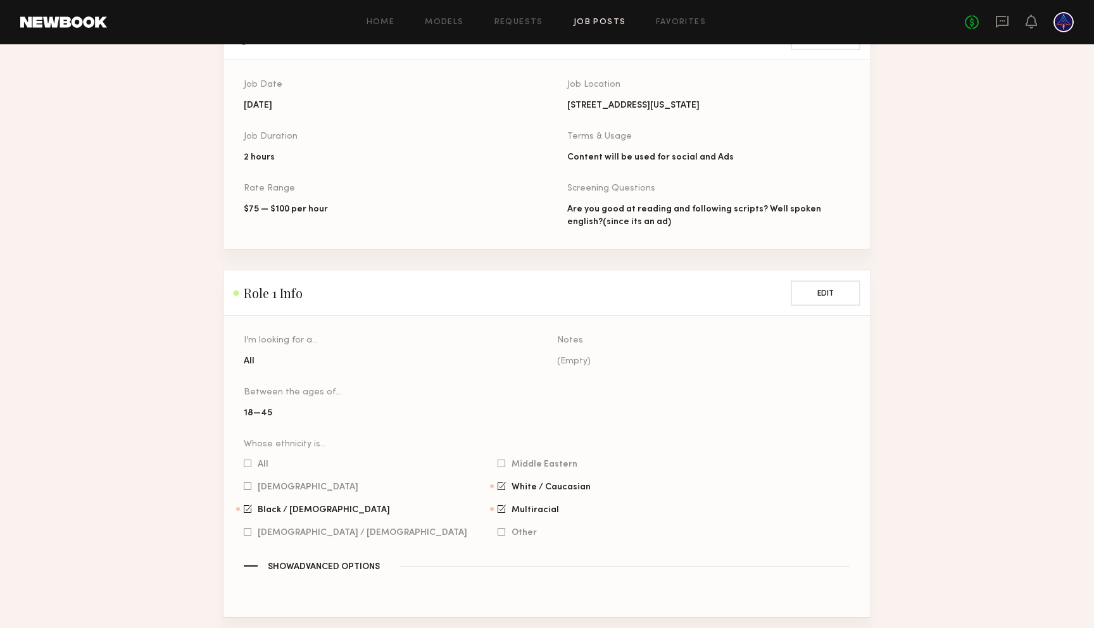
scroll to position [670, 0]
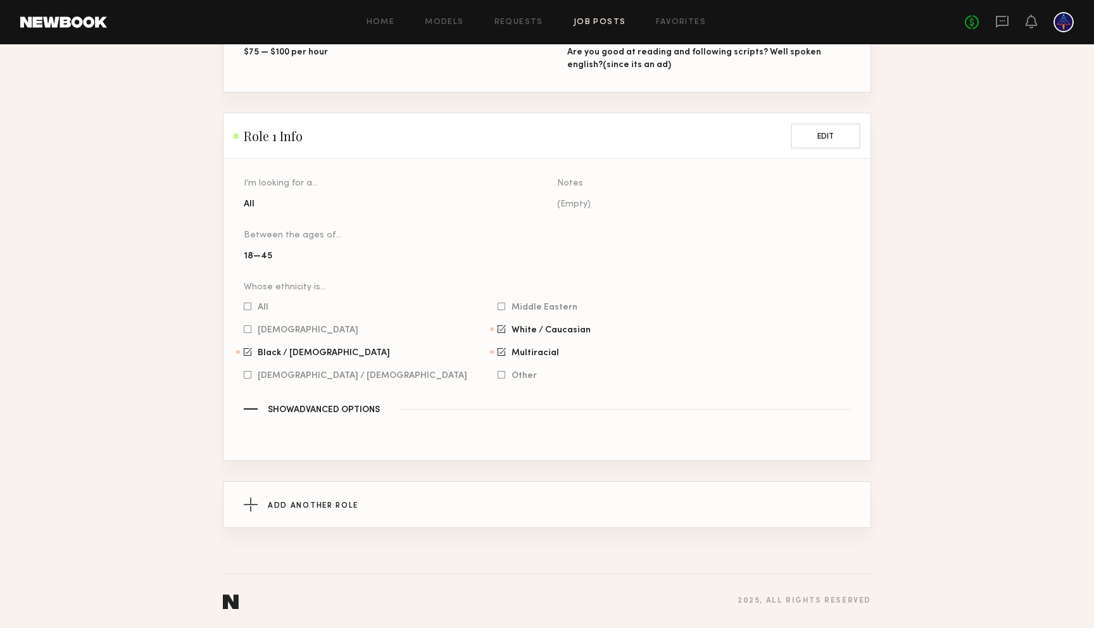
click at [356, 408] on span "Show Advanced Options" at bounding box center [324, 410] width 112 height 9
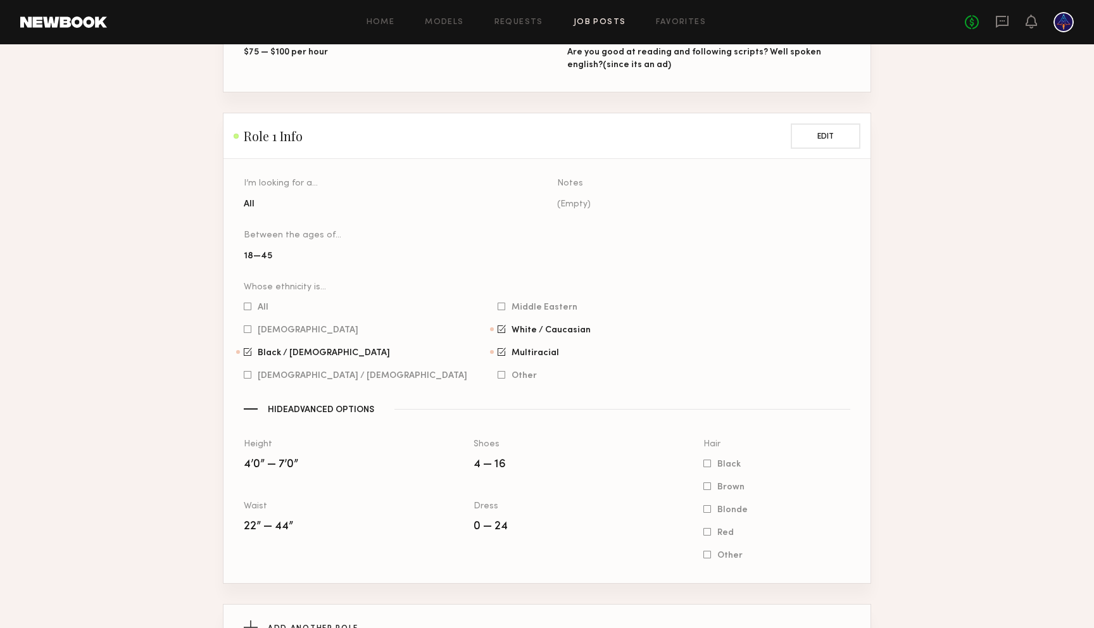
click at [896, 370] on section "UGC Video Project Info This information can no longer be edited. Project Title …" at bounding box center [547, 24] width 1094 height 1254
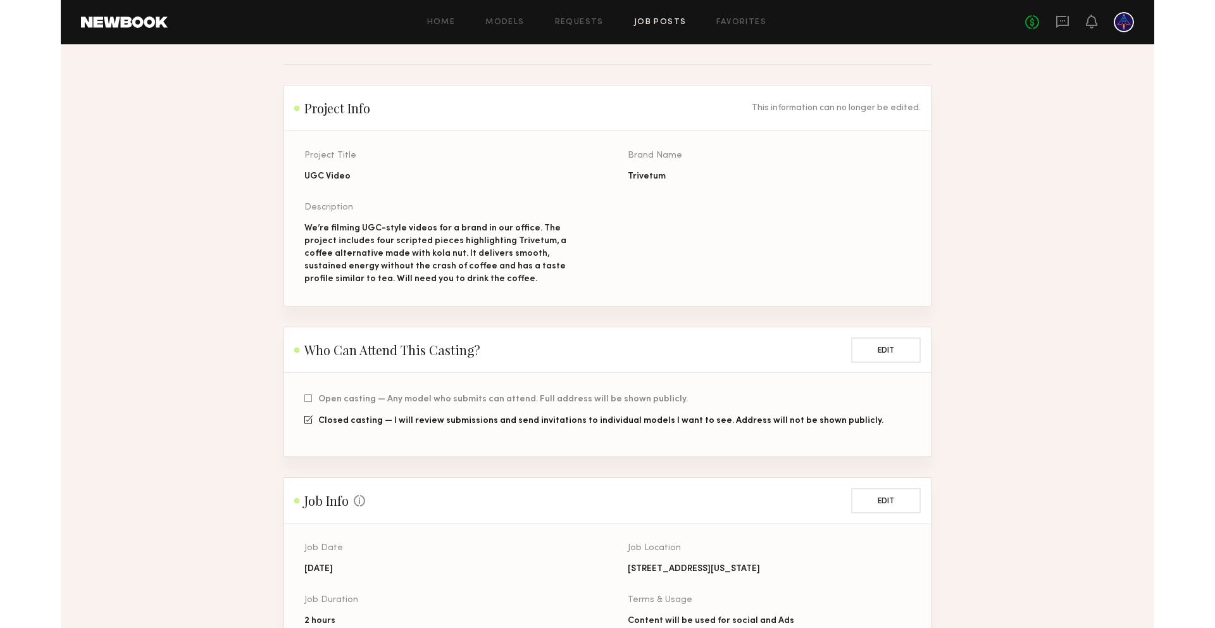
scroll to position [0, 0]
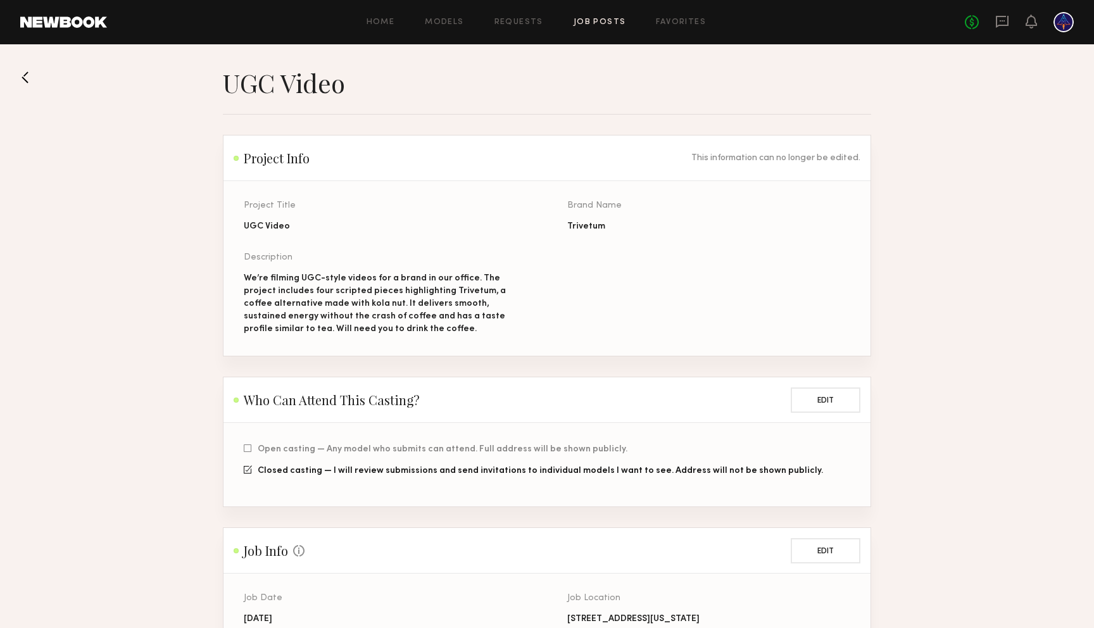
click at [27, 82] on button at bounding box center [30, 77] width 20 height 20
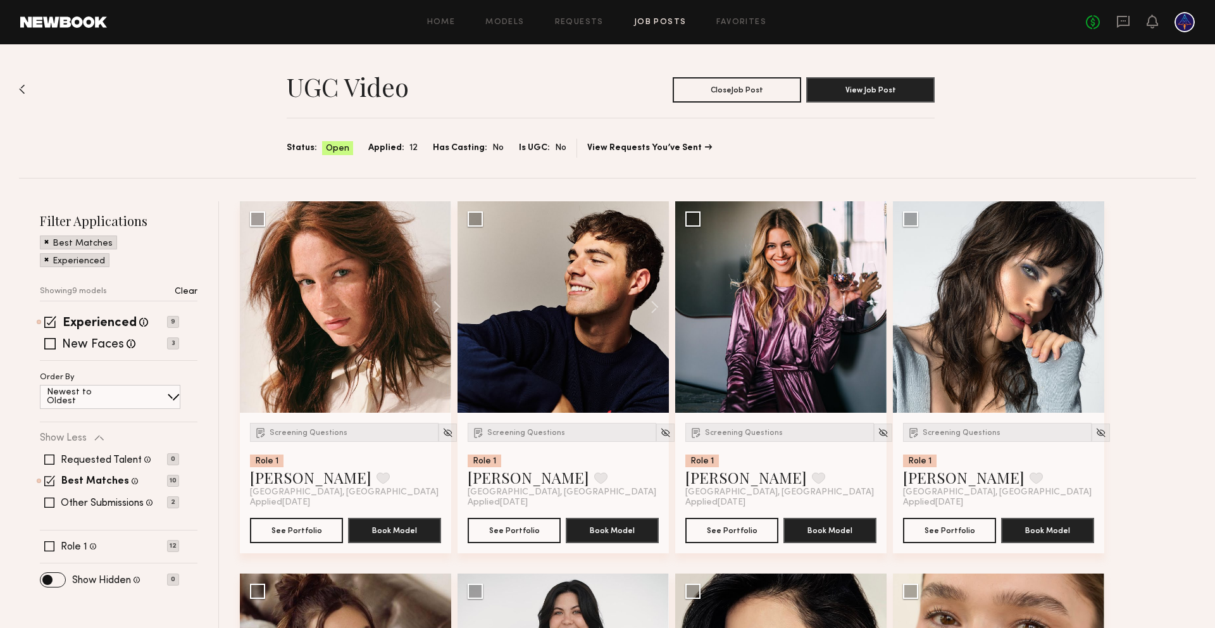
click at [669, 21] on link "Job Posts" at bounding box center [660, 22] width 53 height 8
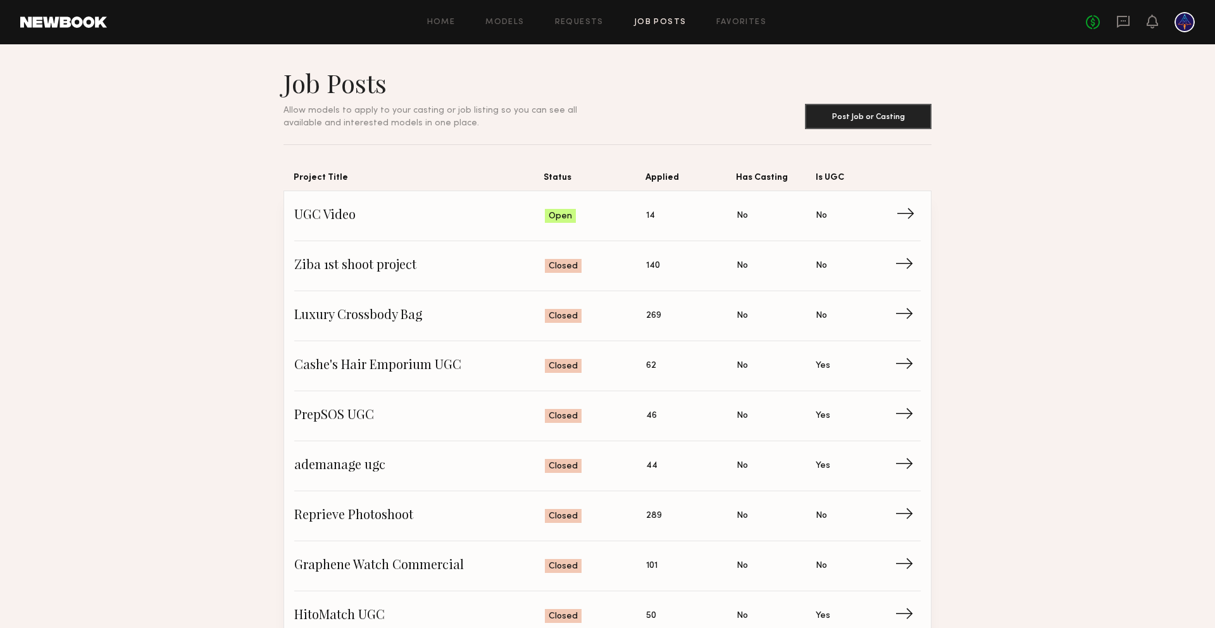
click at [337, 217] on span "UGC Video" at bounding box center [419, 215] width 251 height 19
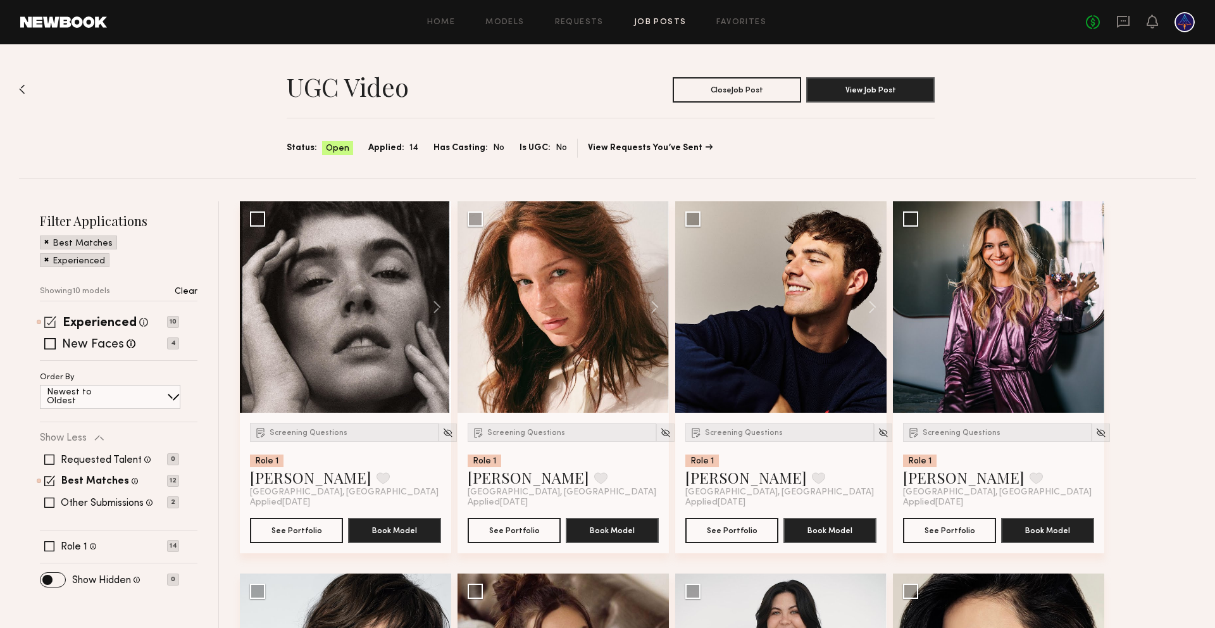
click at [51, 322] on span at bounding box center [50, 322] width 12 height 12
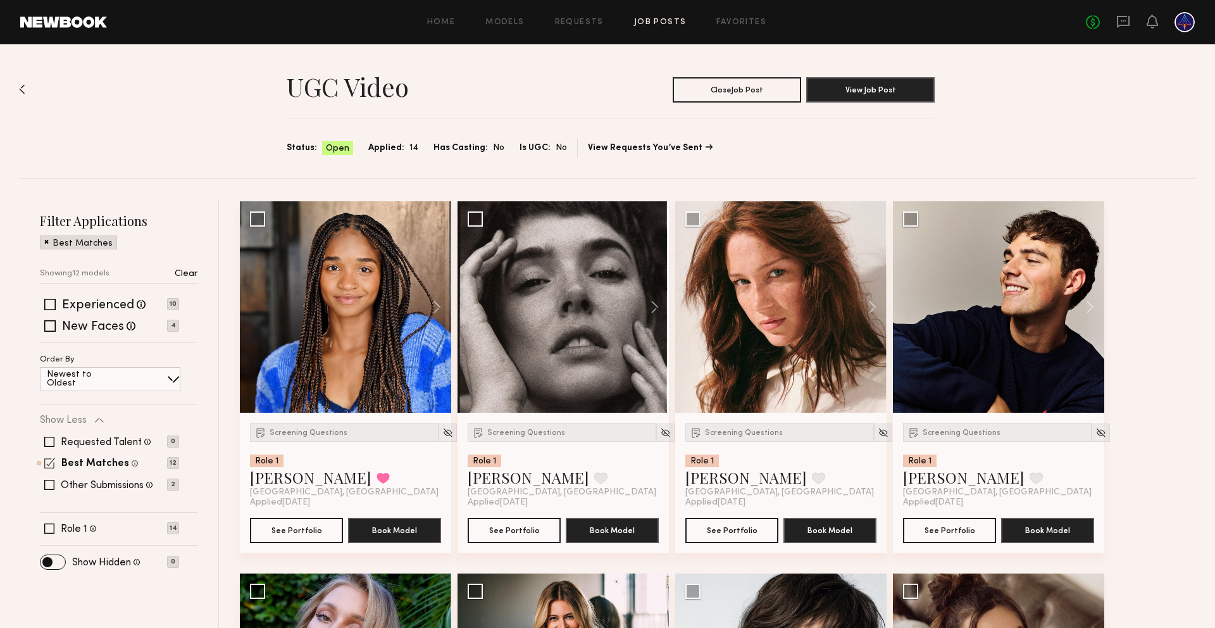
click at [49, 463] on span at bounding box center [49, 463] width 11 height 11
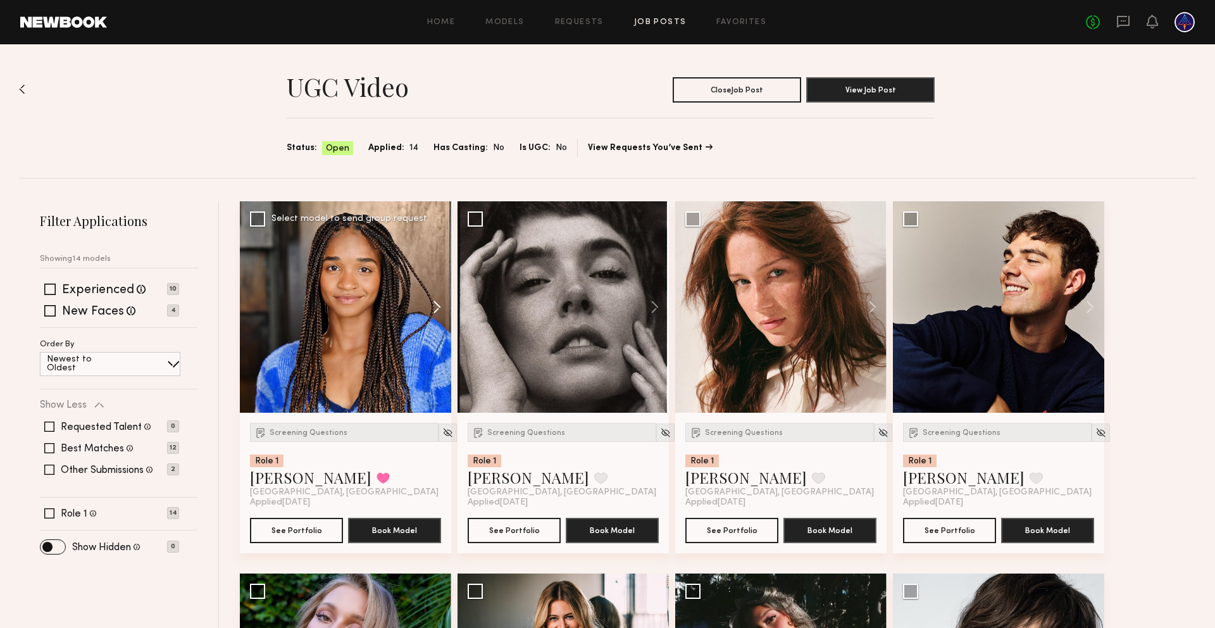
click at [435, 311] on button at bounding box center [431, 306] width 41 height 211
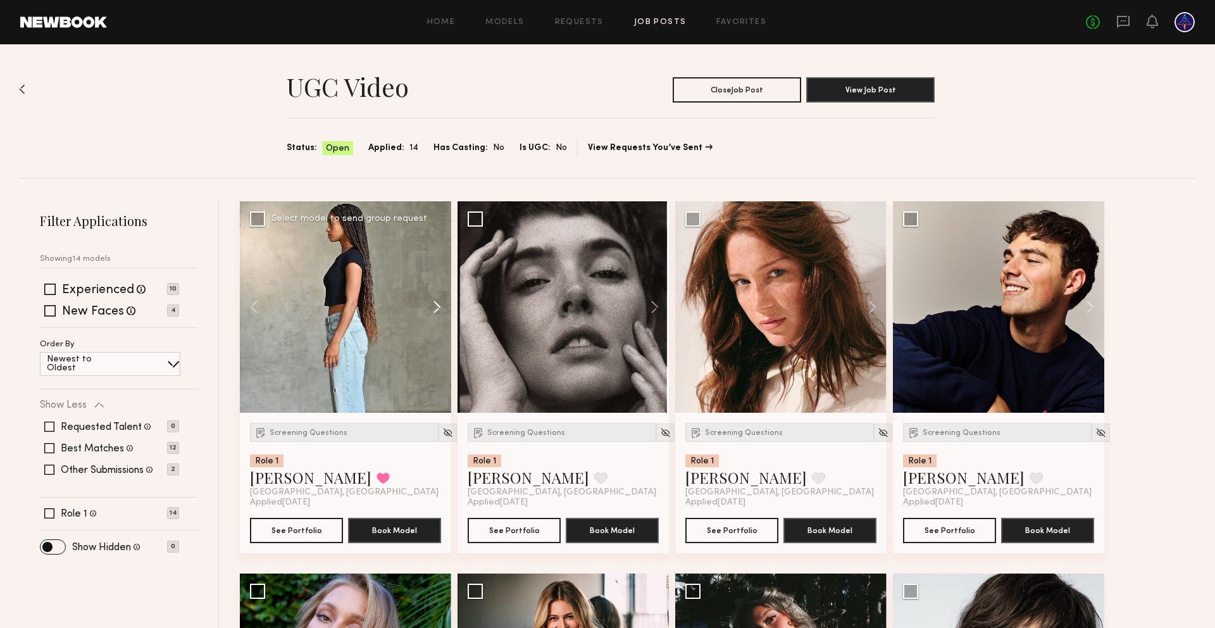
click at [429, 308] on button at bounding box center [431, 306] width 41 height 211
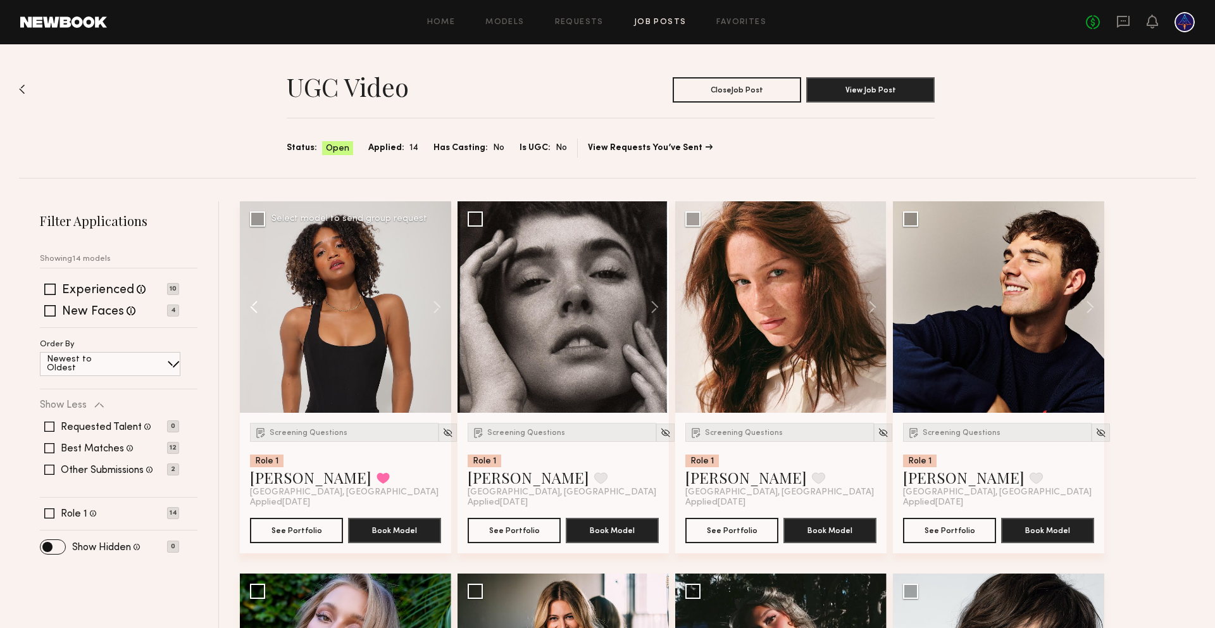
click at [253, 305] on button at bounding box center [260, 306] width 41 height 211
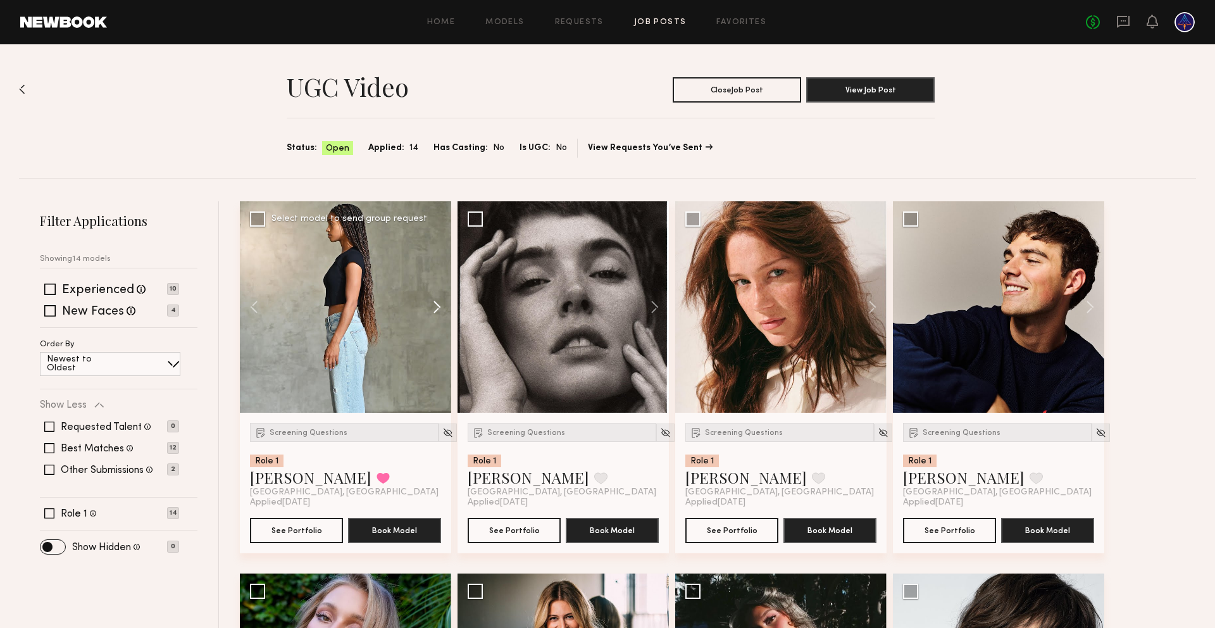
click at [439, 303] on button at bounding box center [431, 306] width 41 height 211
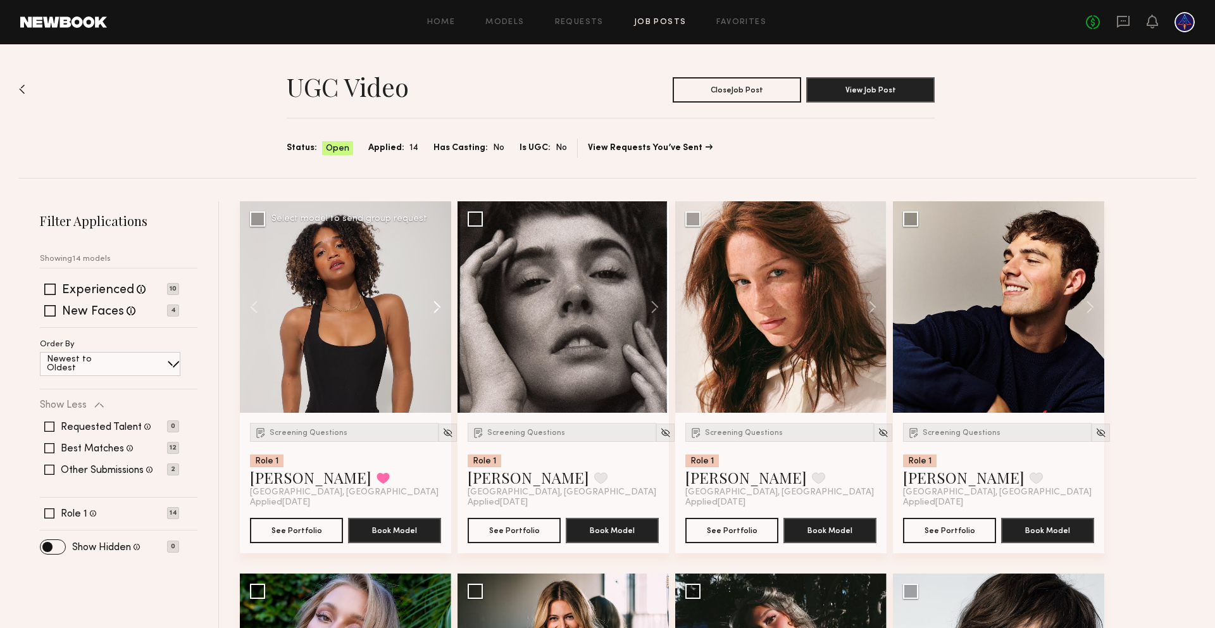
click at [439, 303] on button at bounding box center [431, 306] width 41 height 211
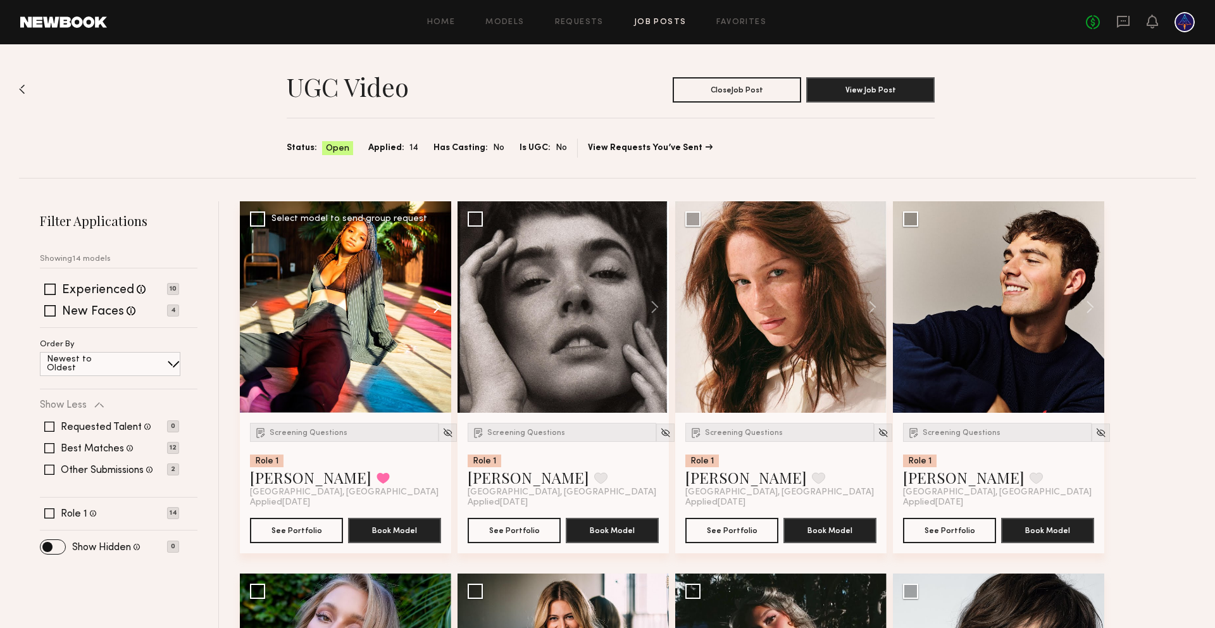
click at [439, 303] on button at bounding box center [431, 306] width 41 height 211
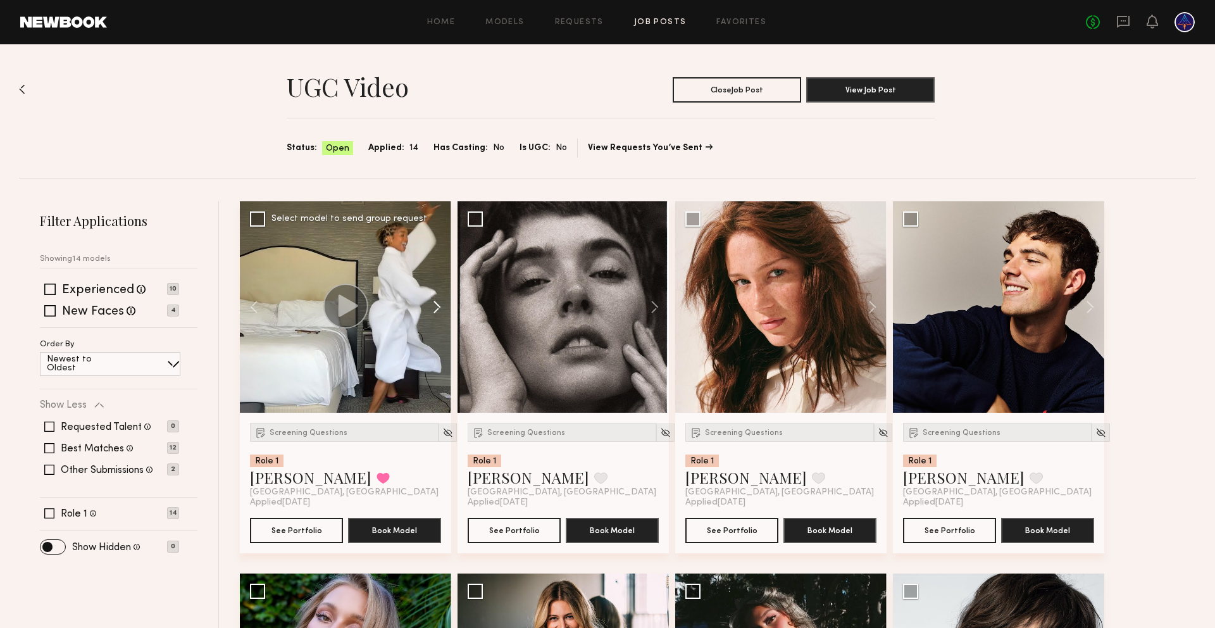
click at [439, 303] on button at bounding box center [431, 306] width 41 height 211
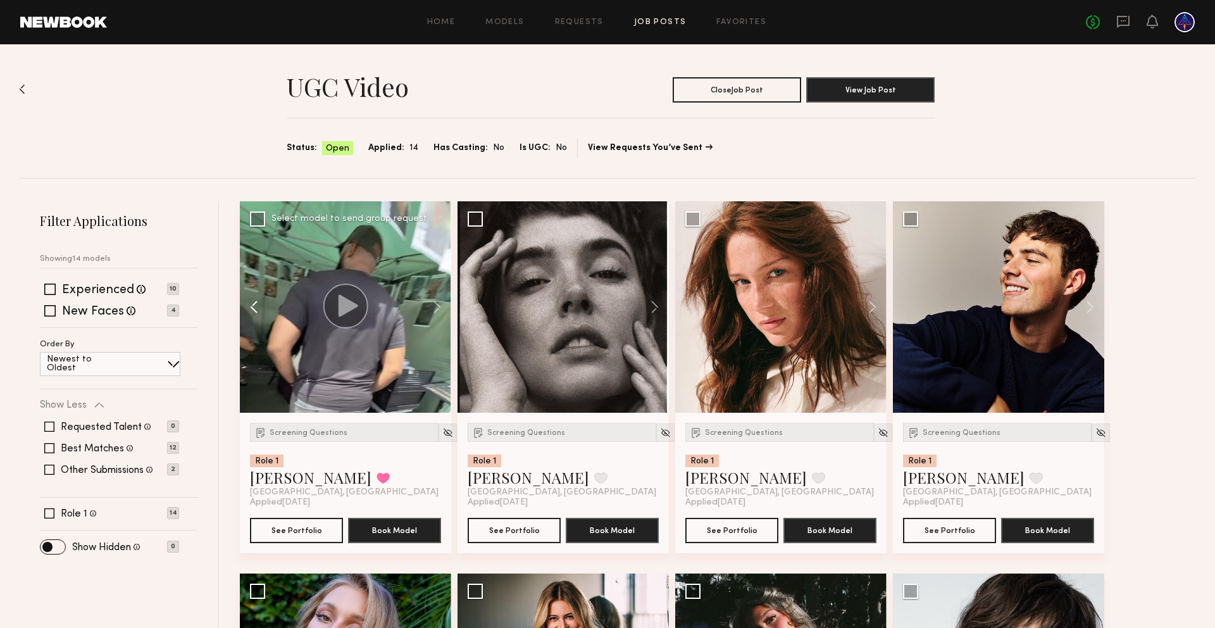
click at [249, 310] on button at bounding box center [260, 306] width 41 height 211
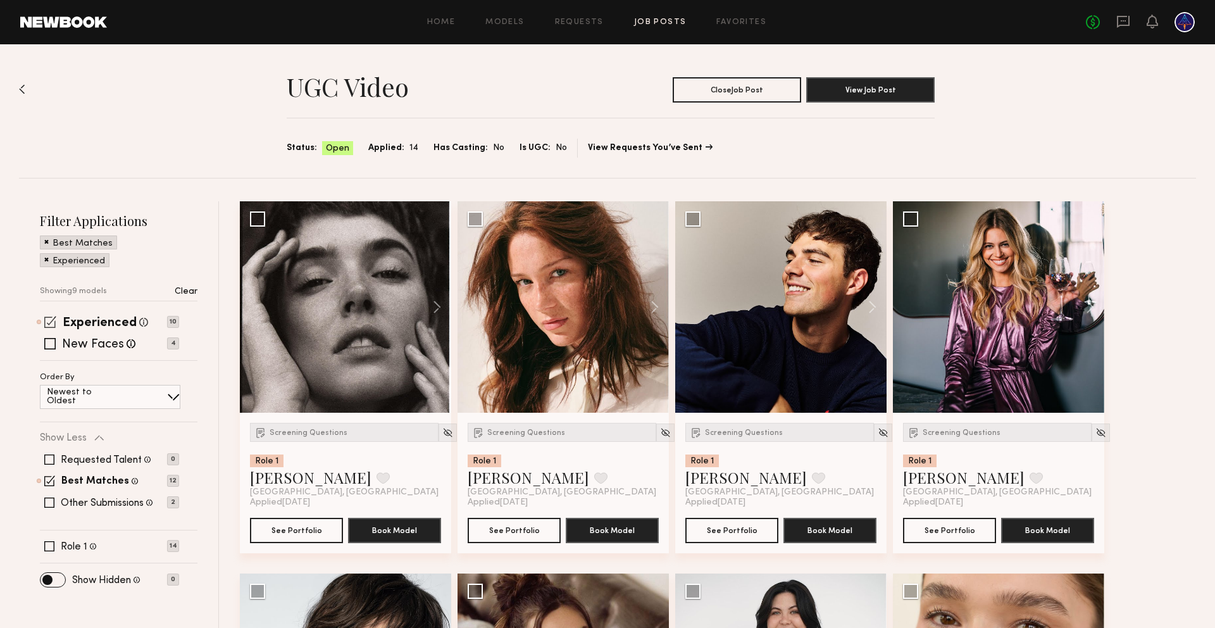
click at [49, 322] on span at bounding box center [50, 322] width 12 height 12
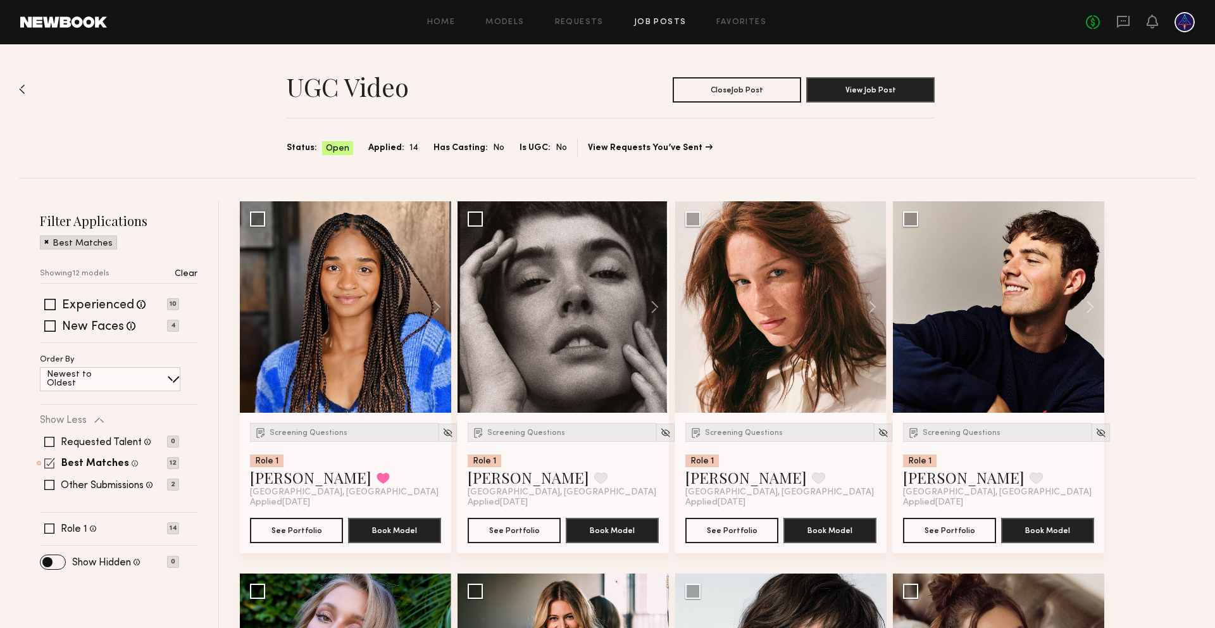
click at [48, 463] on span at bounding box center [49, 463] width 11 height 11
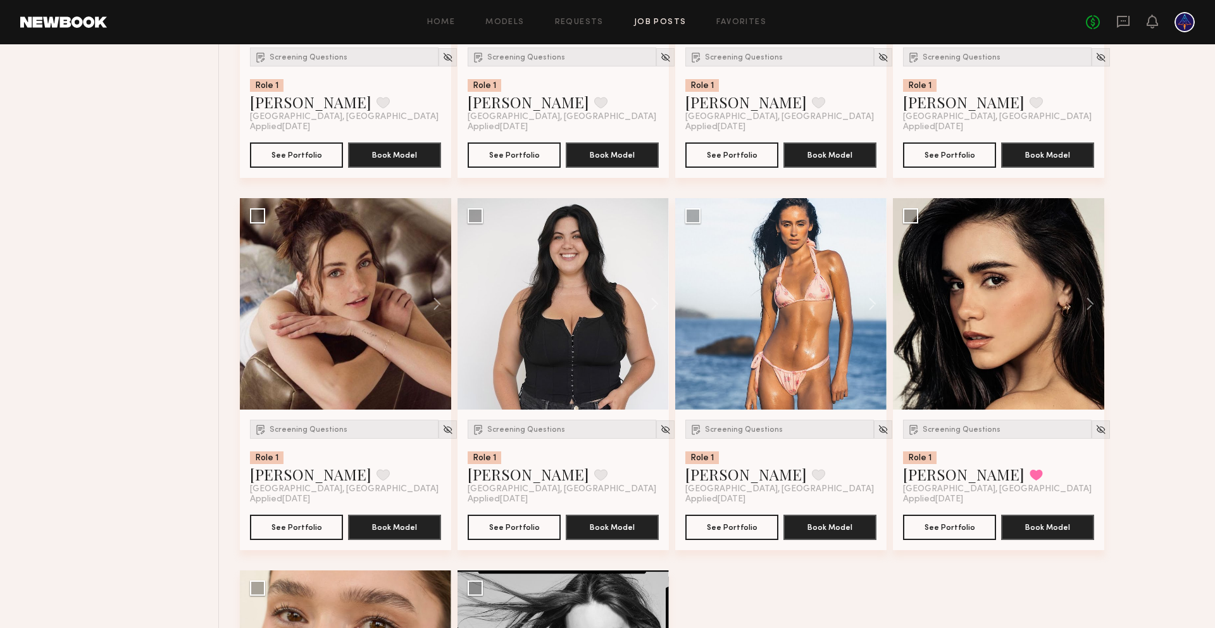
scroll to position [815, 0]
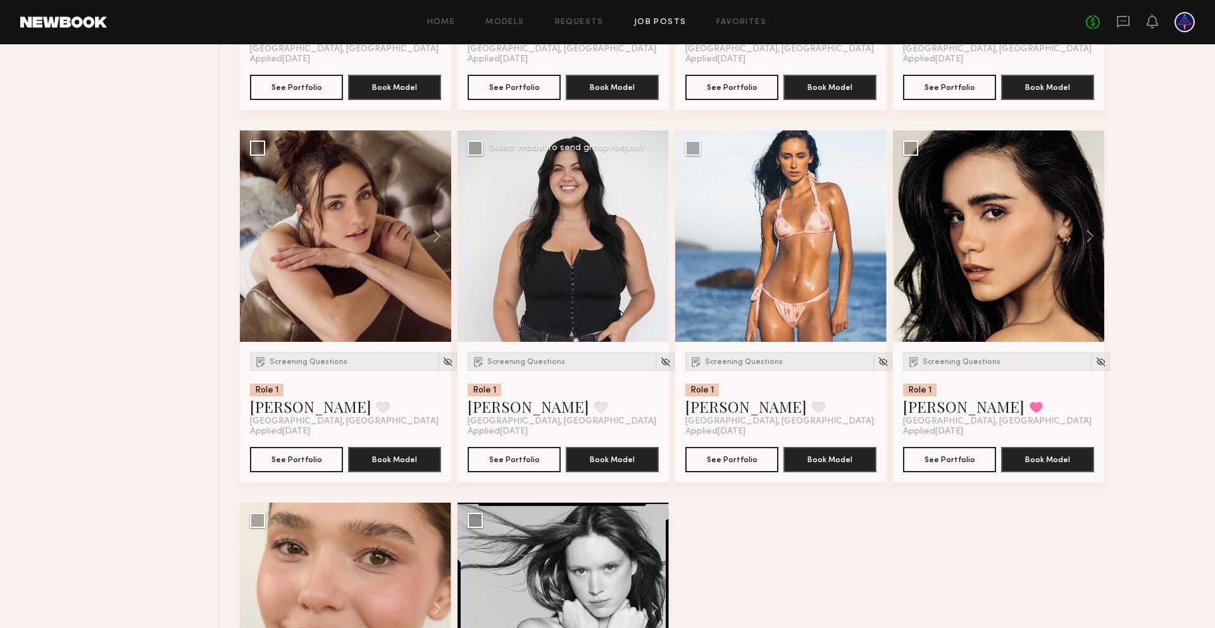
click at [607, 243] on div at bounding box center [563, 235] width 211 height 211
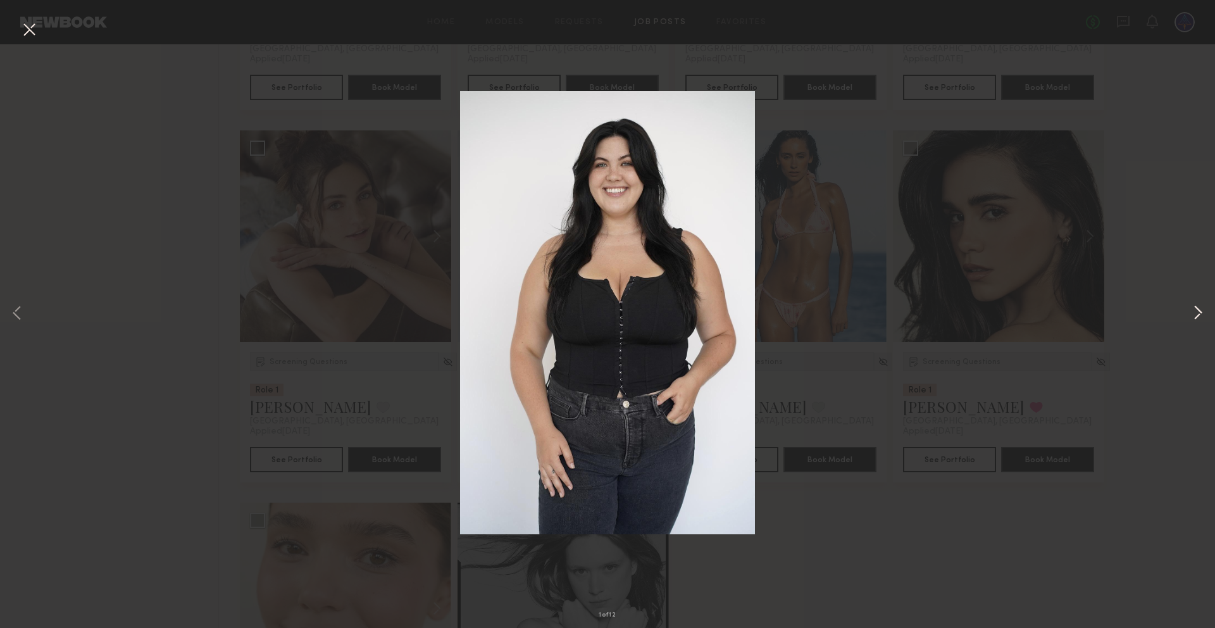
click at [1198, 300] on button at bounding box center [1198, 314] width 15 height 503
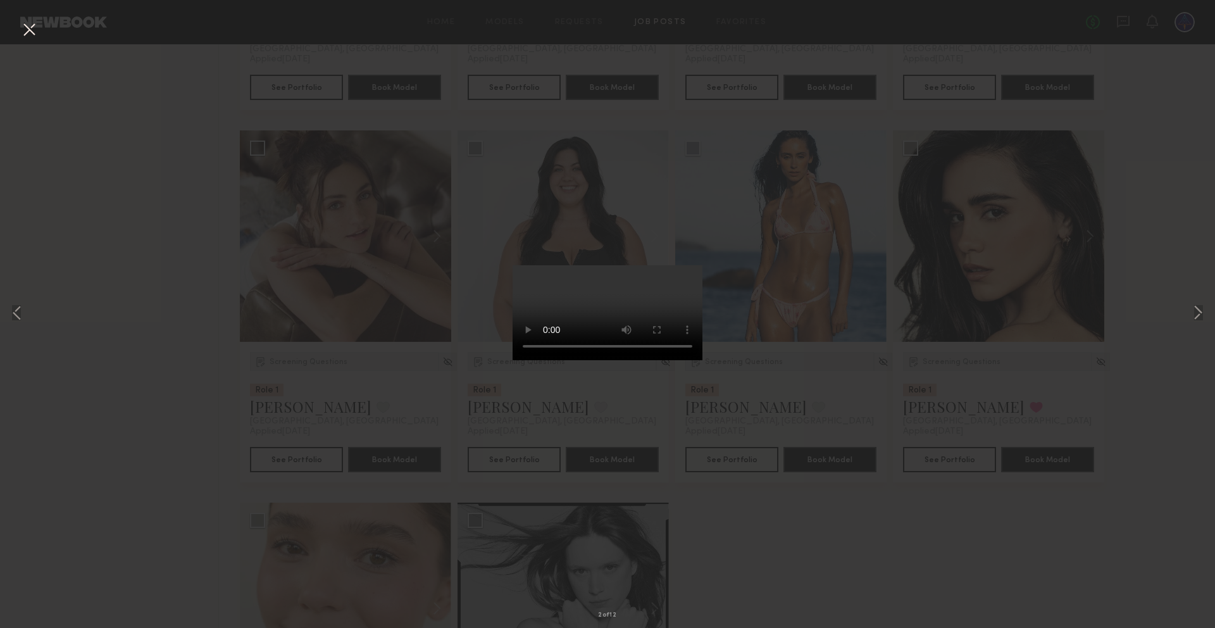
click at [29, 31] on button at bounding box center [29, 30] width 20 height 23
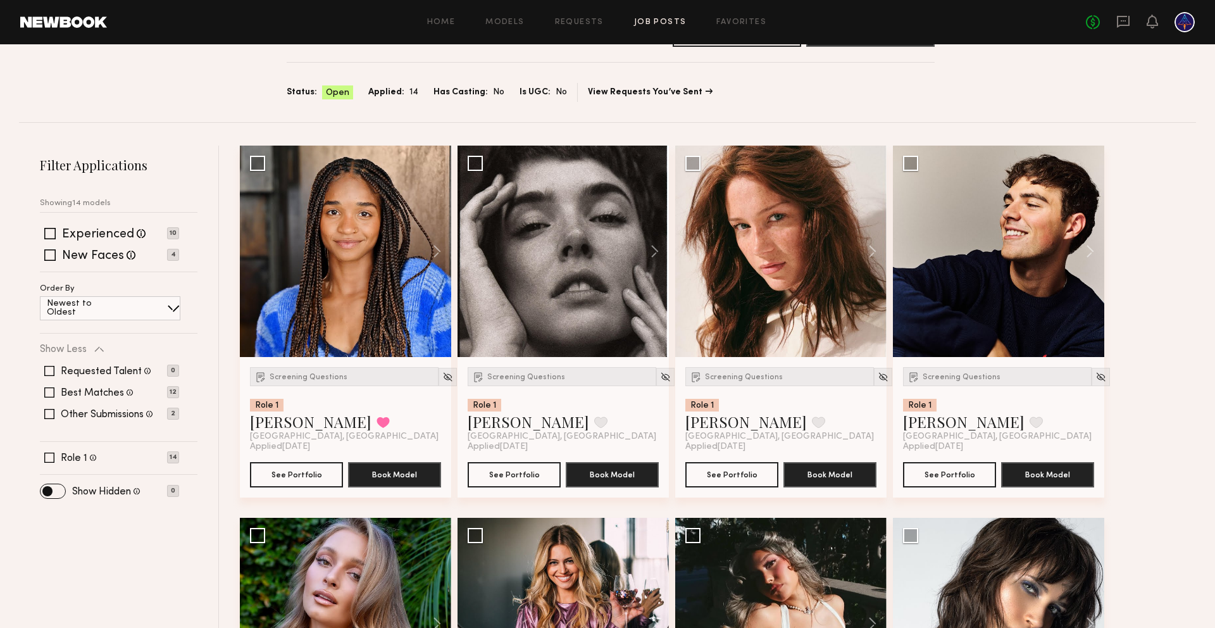
scroll to position [59, 0]
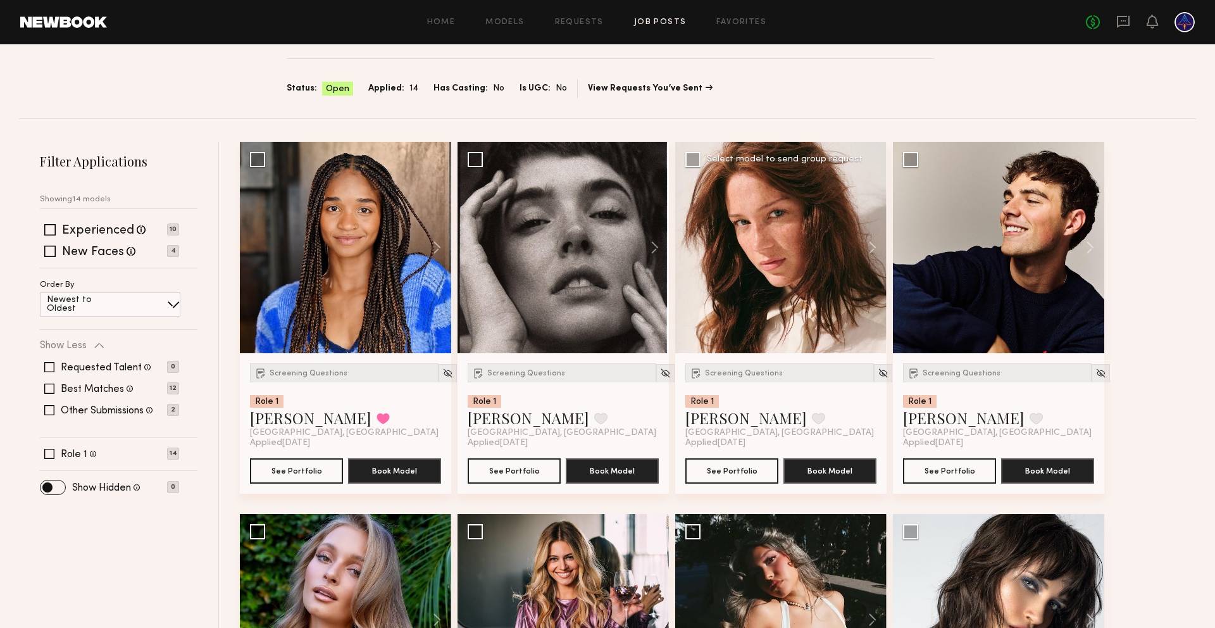
click at [823, 270] on div at bounding box center [780, 247] width 211 height 211
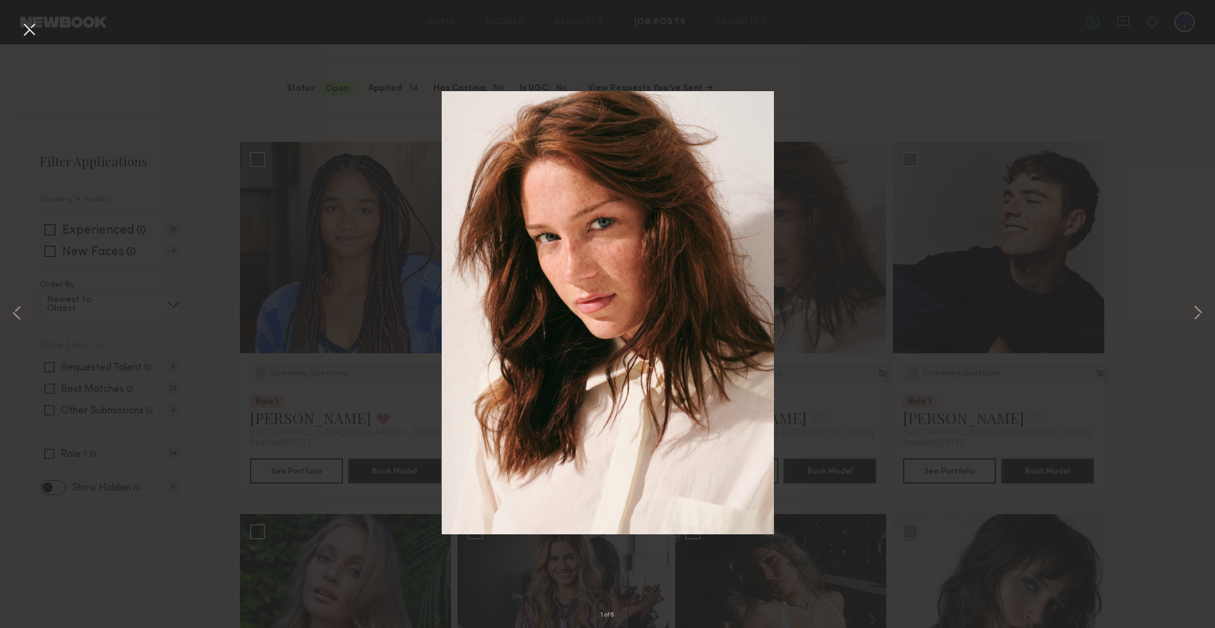
click at [1189, 311] on div "1 of 6" at bounding box center [607, 314] width 1215 height 628
click at [1198, 311] on button at bounding box center [1198, 314] width 15 height 503
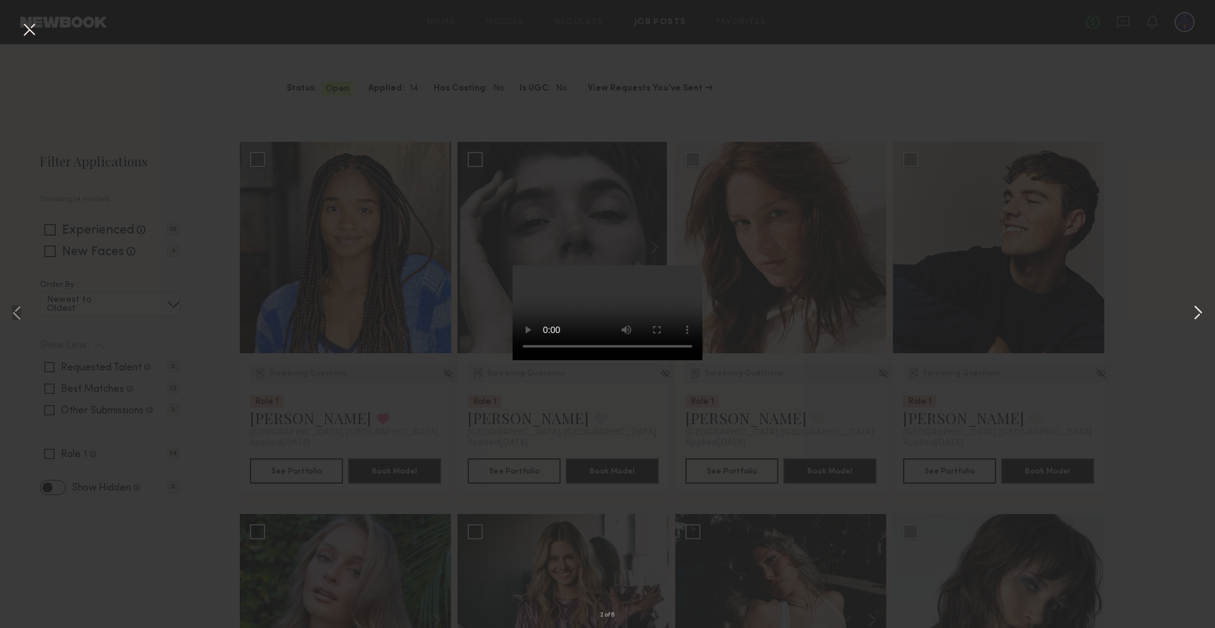
click at [1195, 312] on button at bounding box center [1198, 314] width 15 height 503
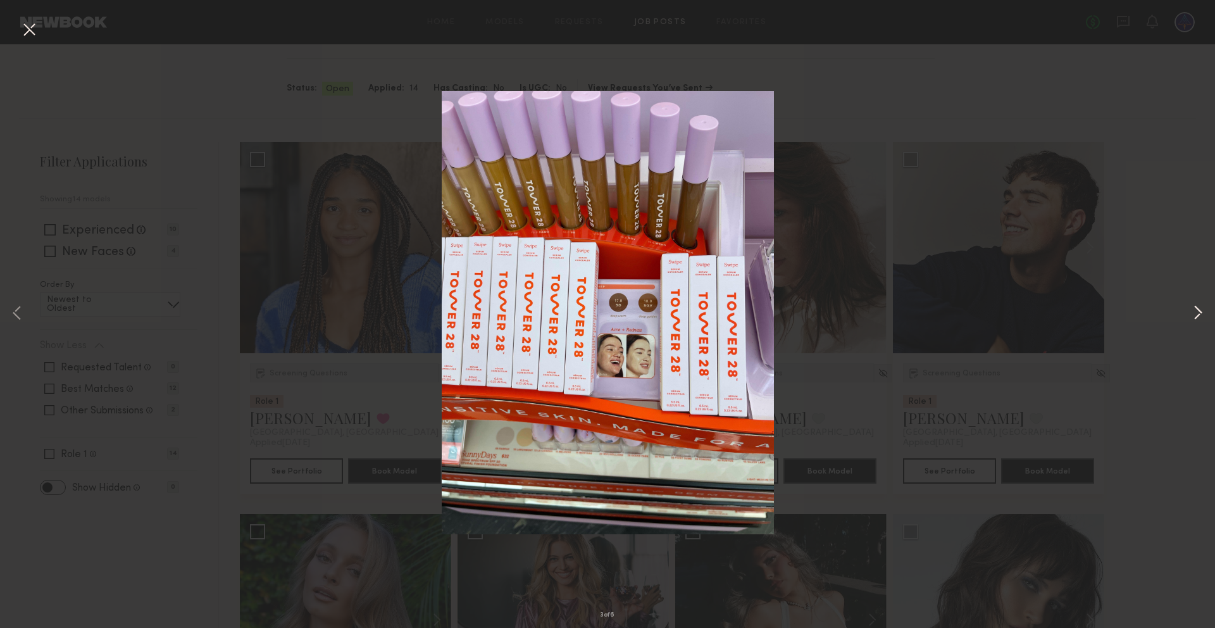
click at [1195, 312] on button at bounding box center [1198, 314] width 15 height 503
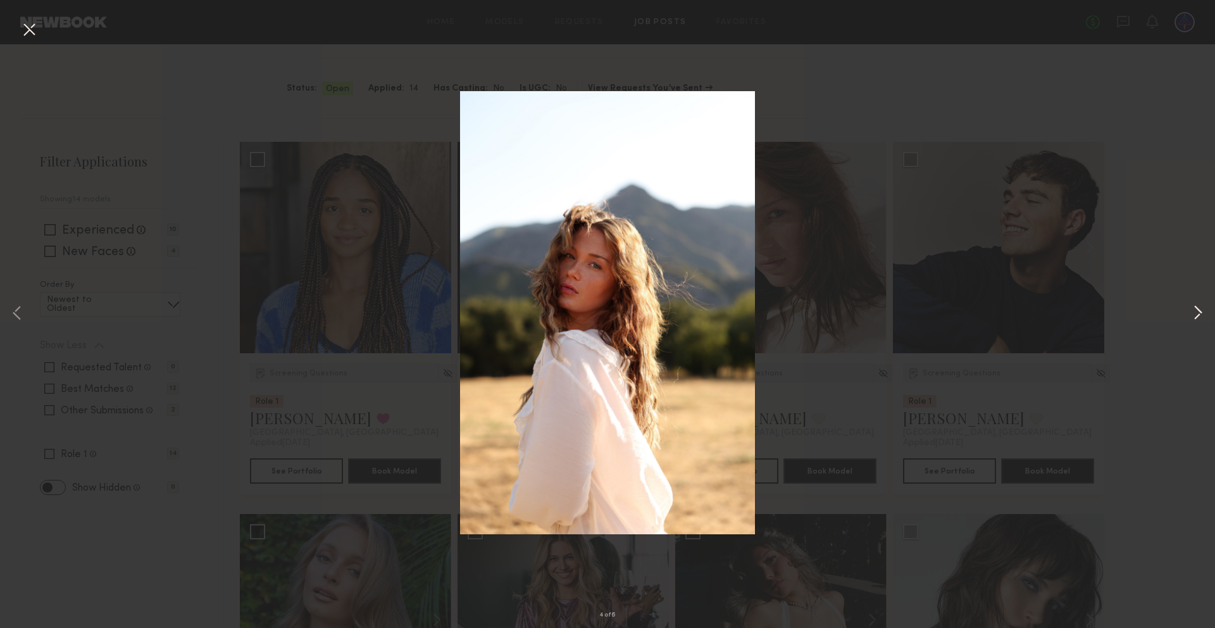
click at [1195, 312] on button at bounding box center [1198, 314] width 15 height 503
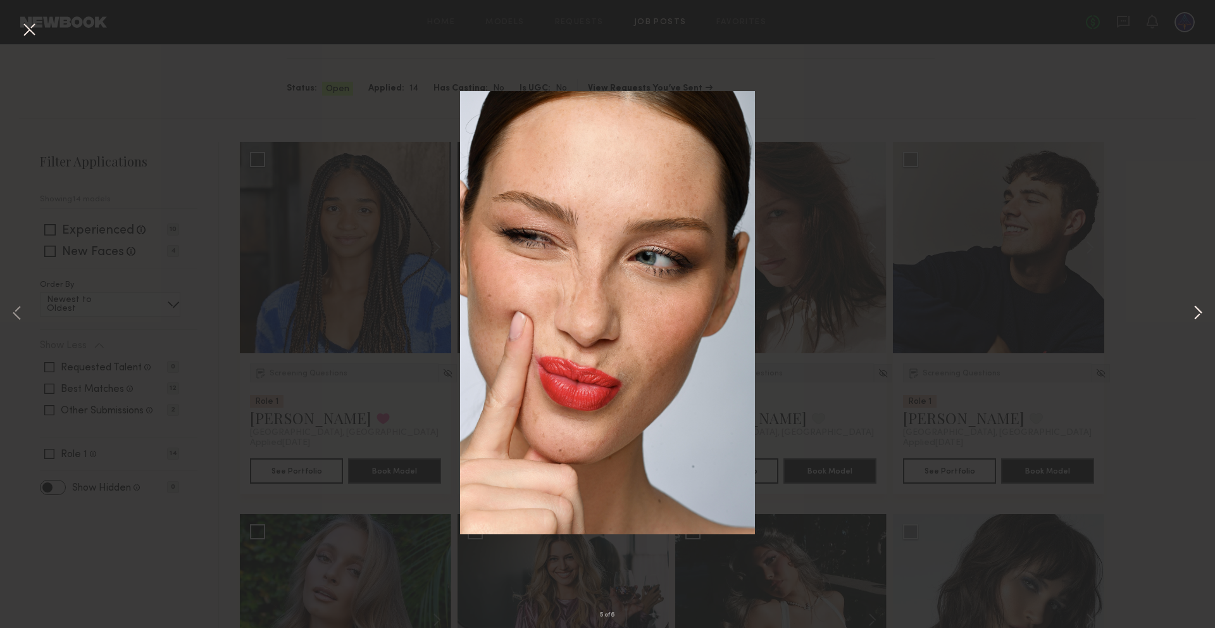
click at [1195, 312] on button at bounding box center [1198, 314] width 15 height 503
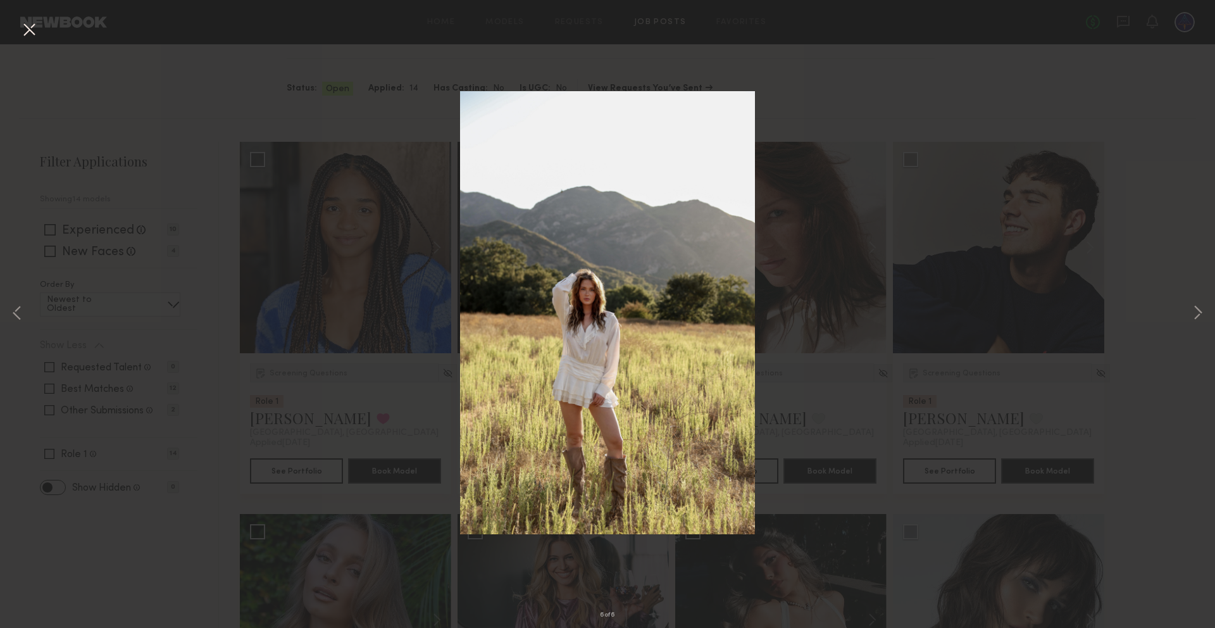
click at [25, 30] on button at bounding box center [29, 30] width 20 height 23
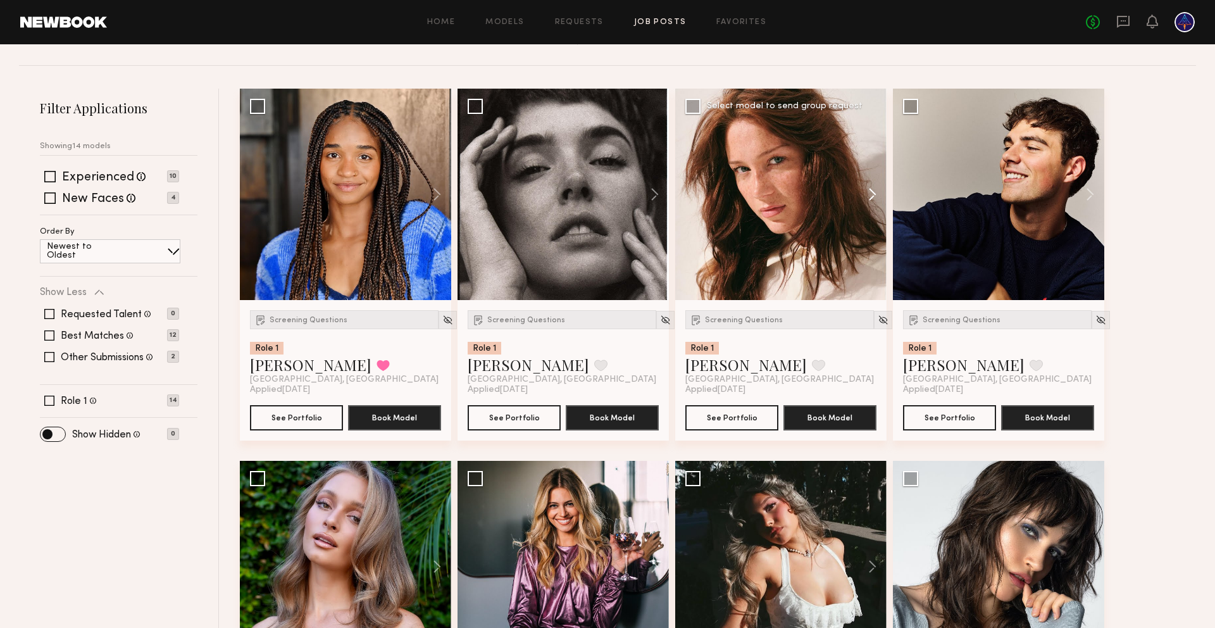
scroll to position [118, 0]
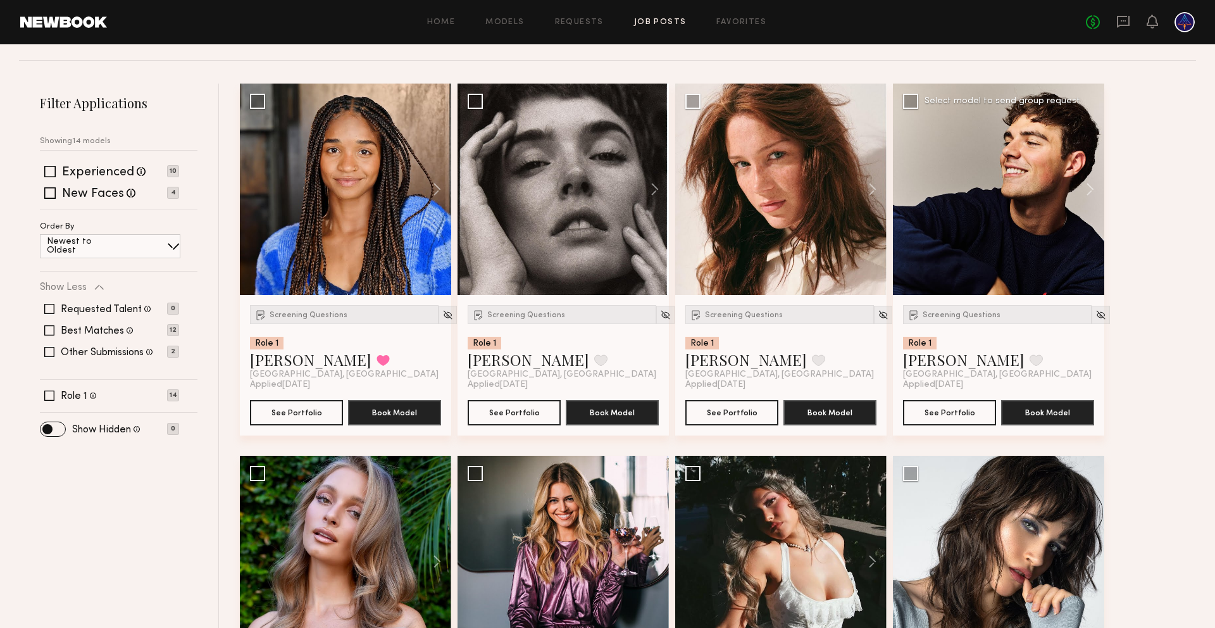
click at [1063, 172] on div at bounding box center [998, 189] width 211 height 211
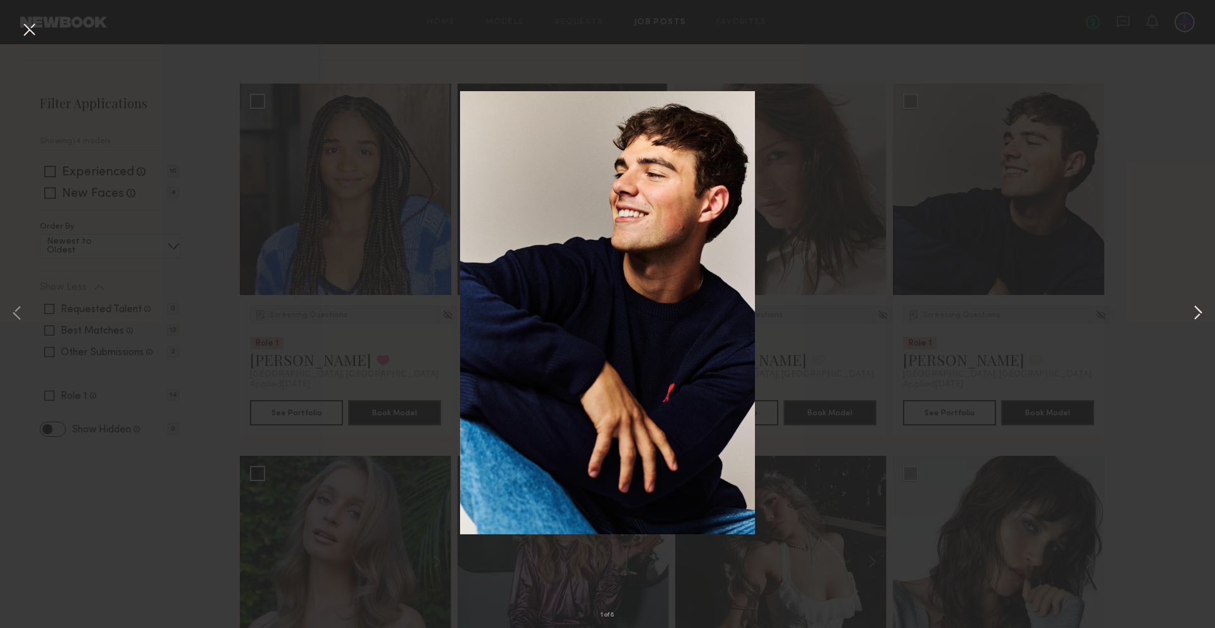
click at [1201, 307] on button at bounding box center [1198, 314] width 15 height 503
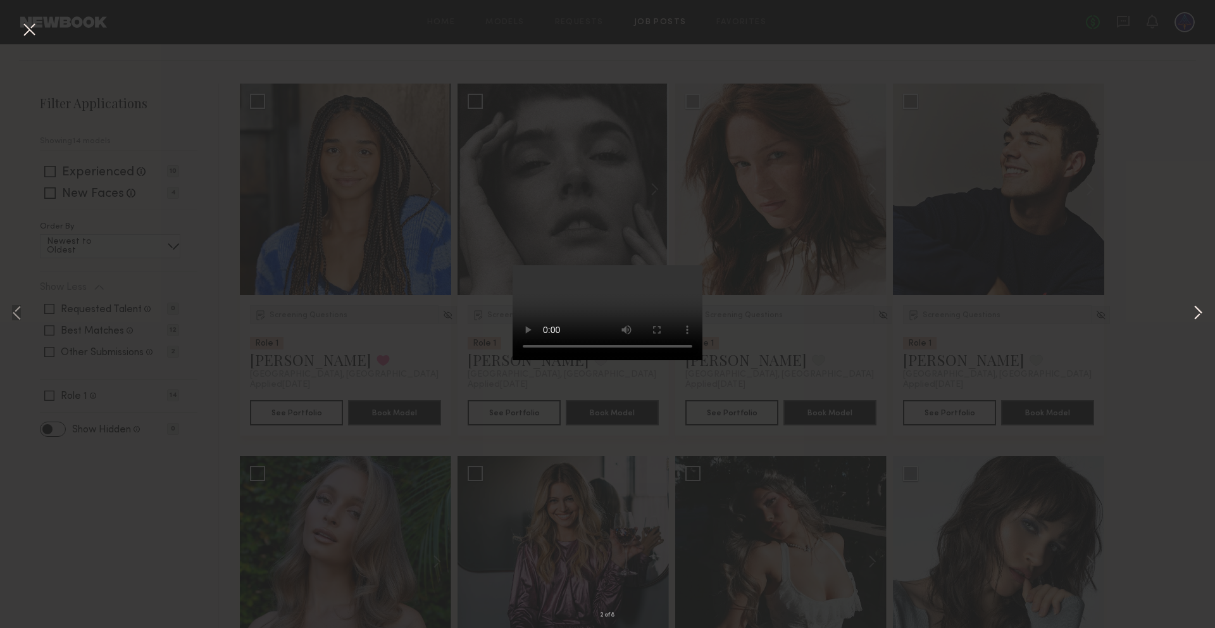
click at [1201, 310] on button at bounding box center [1198, 314] width 15 height 503
click at [1198, 312] on button at bounding box center [1198, 314] width 15 height 503
click at [613, 321] on video at bounding box center [608, 312] width 190 height 95
click at [24, 30] on button at bounding box center [29, 30] width 20 height 23
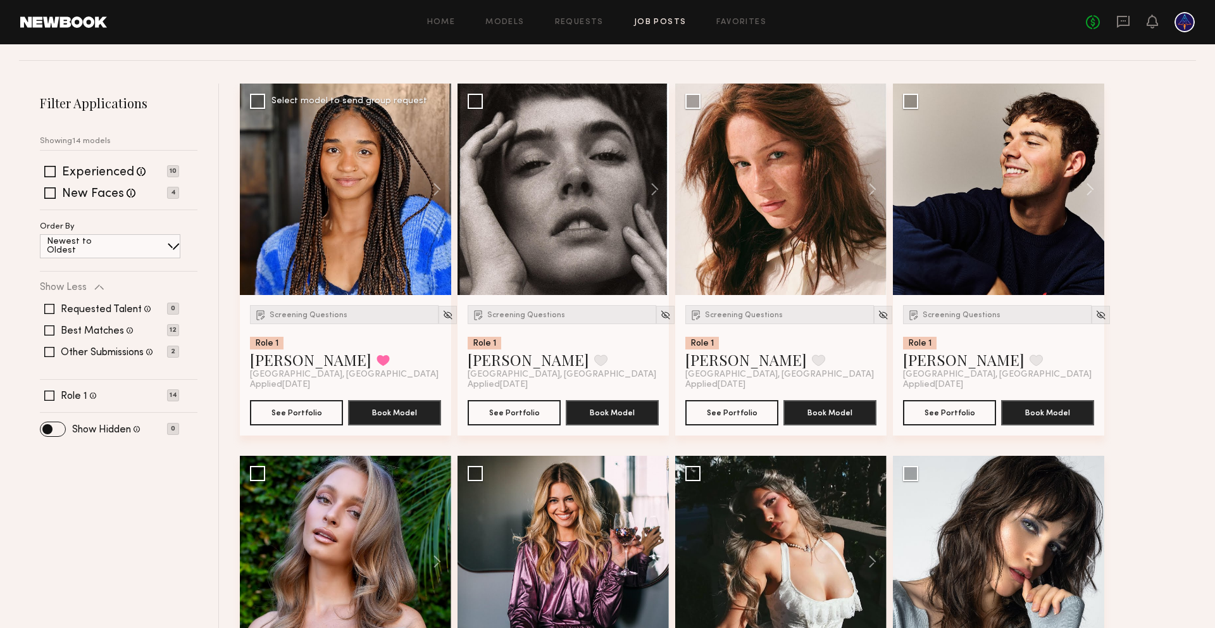
click at [383, 214] on div at bounding box center [345, 189] width 211 height 211
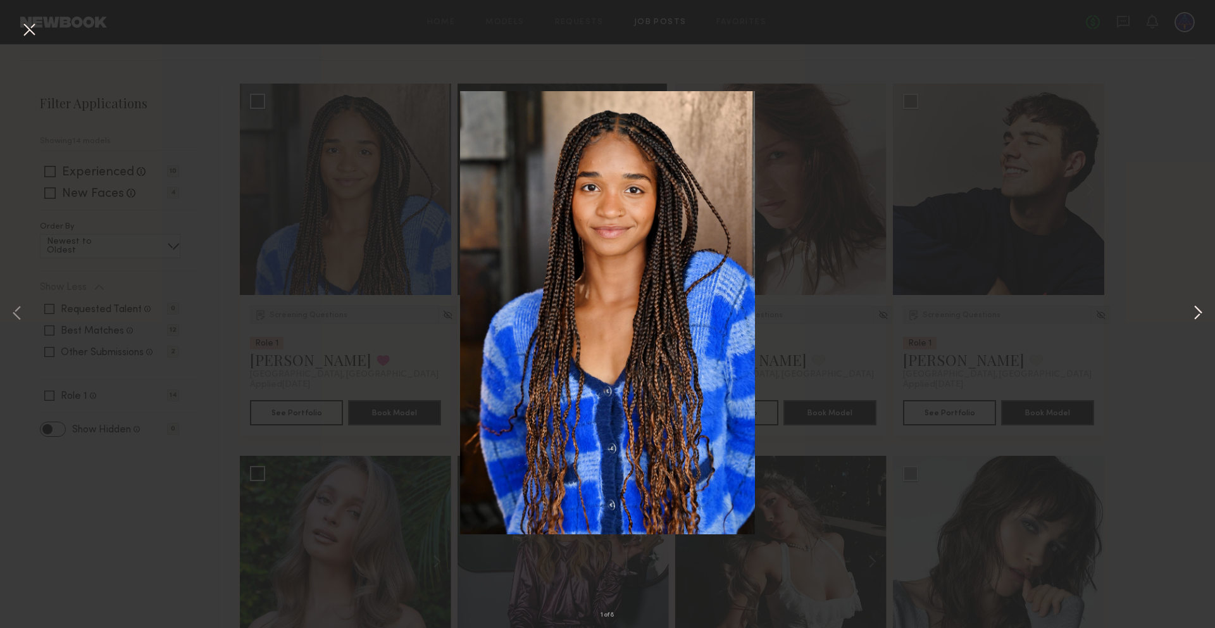
click at [1200, 313] on button at bounding box center [1198, 314] width 15 height 503
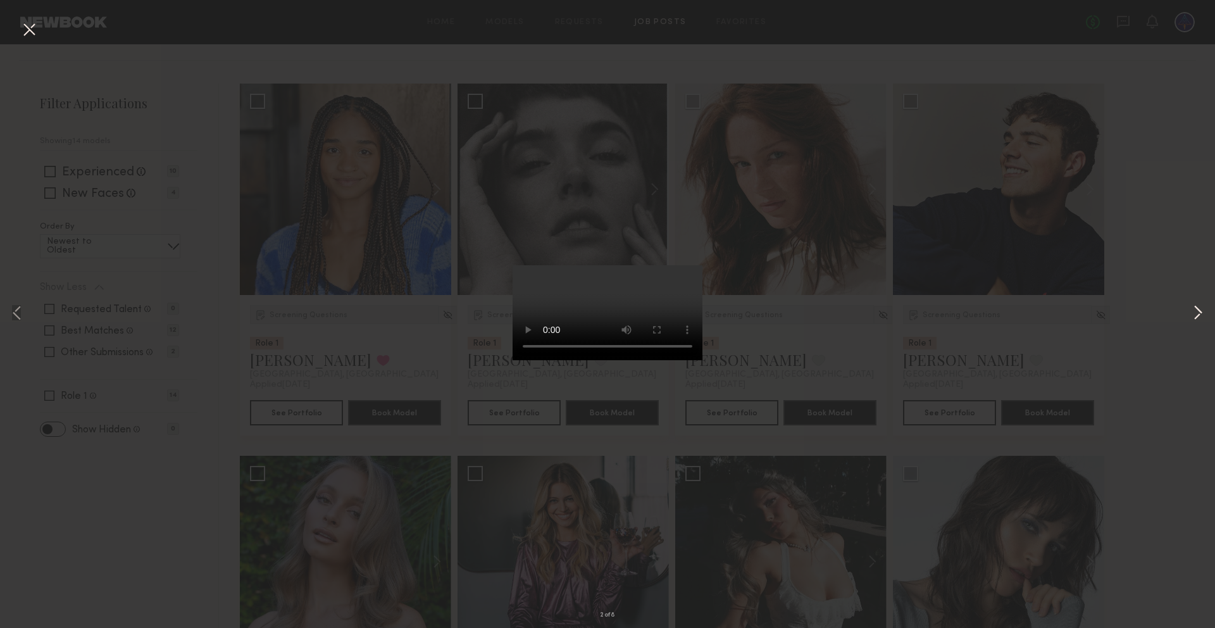
click at [1200, 313] on button at bounding box center [1198, 314] width 15 height 503
click at [601, 308] on video at bounding box center [608, 312] width 190 height 95
click at [1143, 193] on div "3 of 8" at bounding box center [607, 314] width 1215 height 628
click at [25, 34] on button at bounding box center [29, 30] width 20 height 23
